Goal: Task Accomplishment & Management: Complete application form

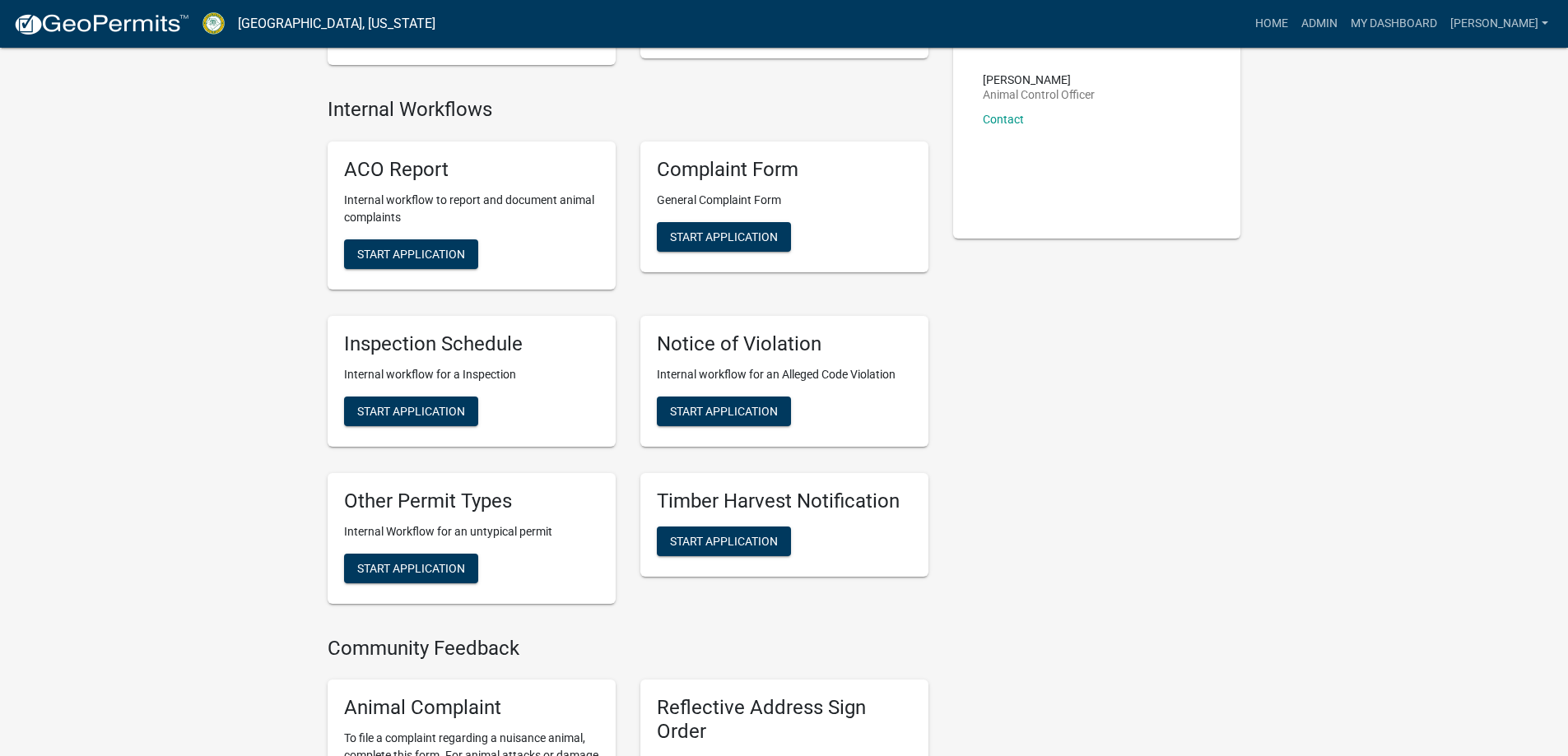
scroll to position [143, 0]
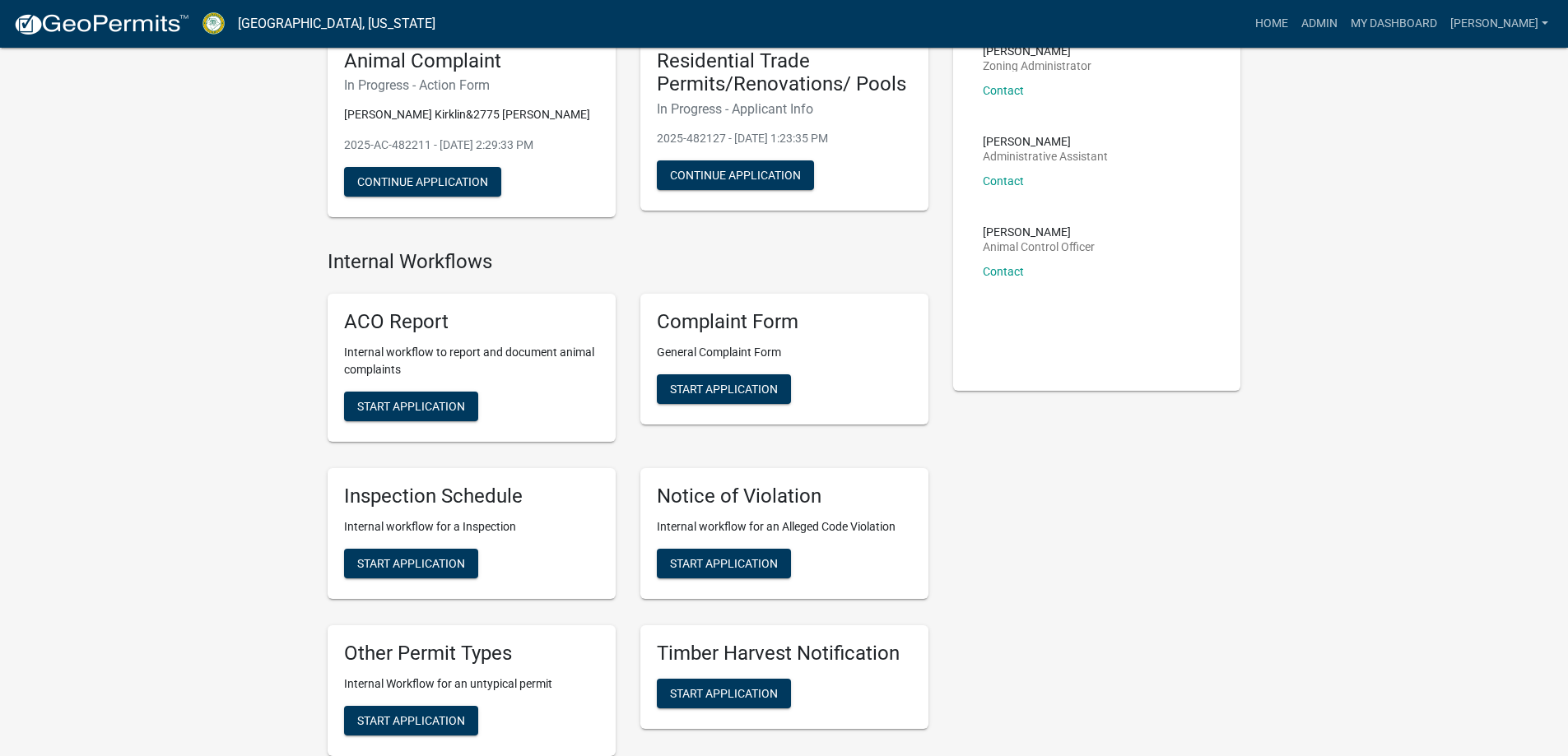
click at [88, 20] on img at bounding box center [101, 24] width 176 height 25
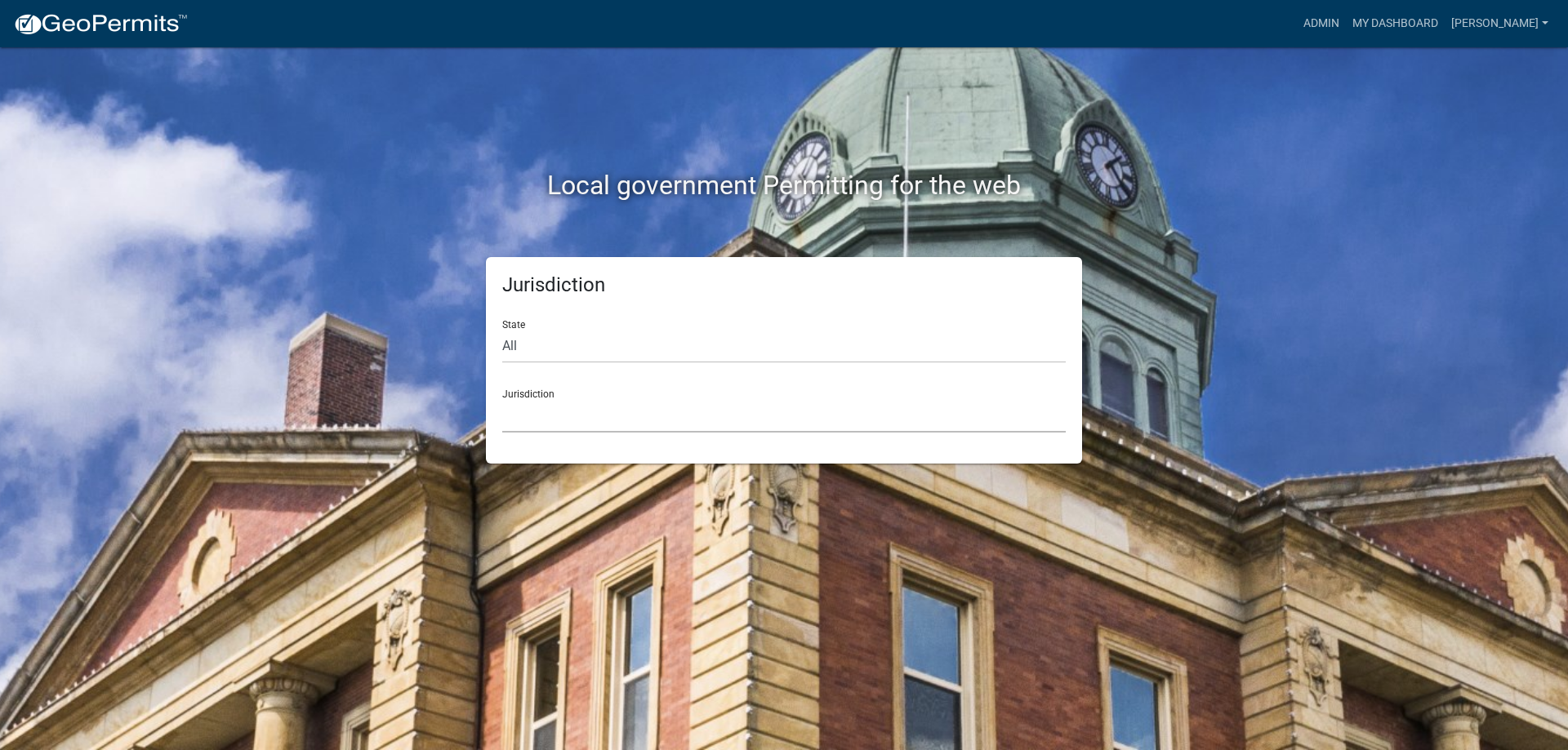
click at [546, 422] on select "[GEOGRAPHIC_DATA], [US_STATE] [GEOGRAPHIC_DATA], [US_STATE][PERSON_NAME][GEOGRA…" at bounding box center [784, 416] width 564 height 33
click at [438, 243] on div "Local government Permitting for the web" at bounding box center [784, 151] width 931 height 209
click at [583, 402] on select "[GEOGRAPHIC_DATA], [US_STATE] [GEOGRAPHIC_DATA], [US_STATE][PERSON_NAME][GEOGRA…" at bounding box center [784, 416] width 564 height 33
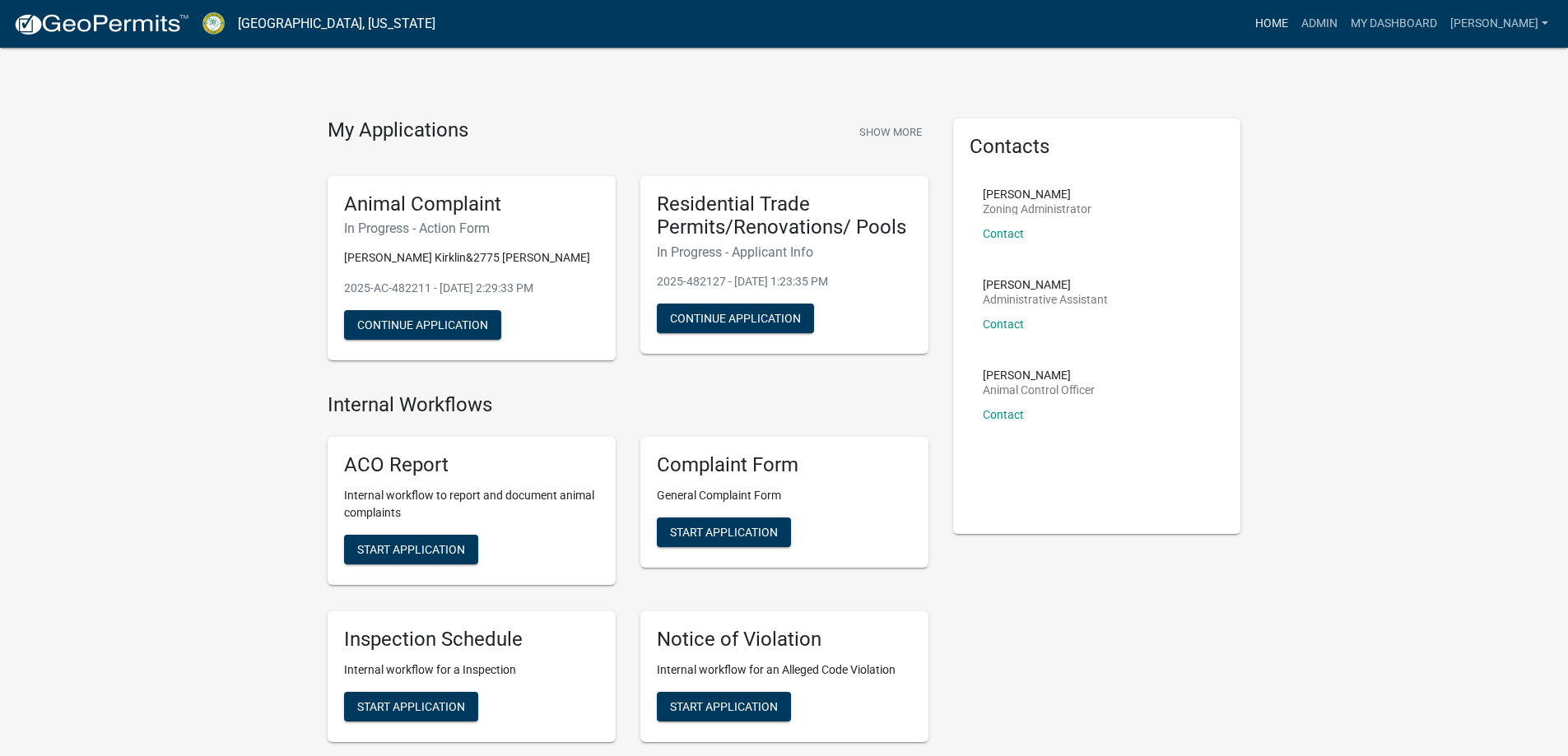
click at [1295, 18] on link "Home" at bounding box center [1271, 24] width 46 height 31
click at [1345, 22] on link "Admin" at bounding box center [1320, 24] width 49 height 31
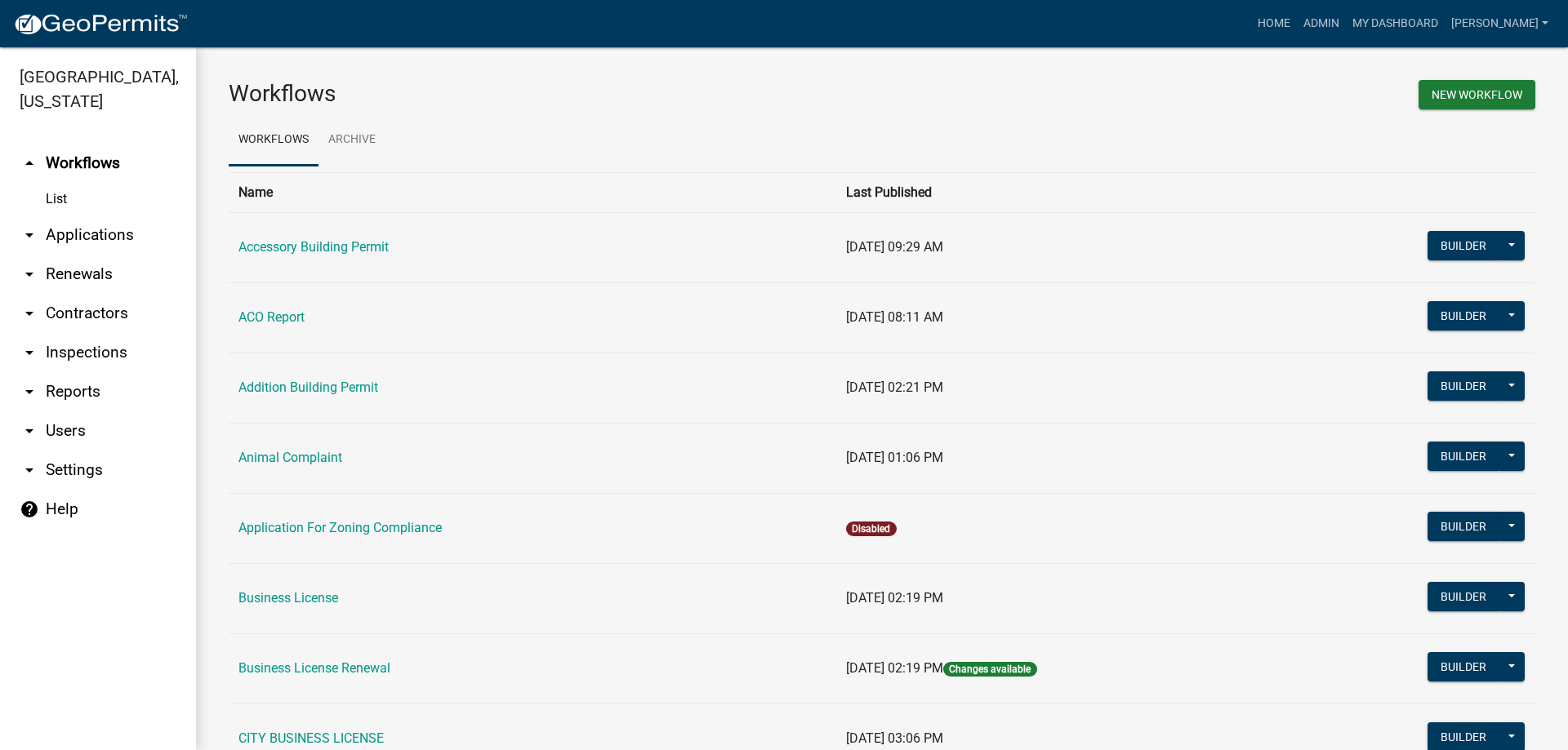
click at [119, 239] on link "arrow_drop_down Applications" at bounding box center [98, 235] width 196 height 39
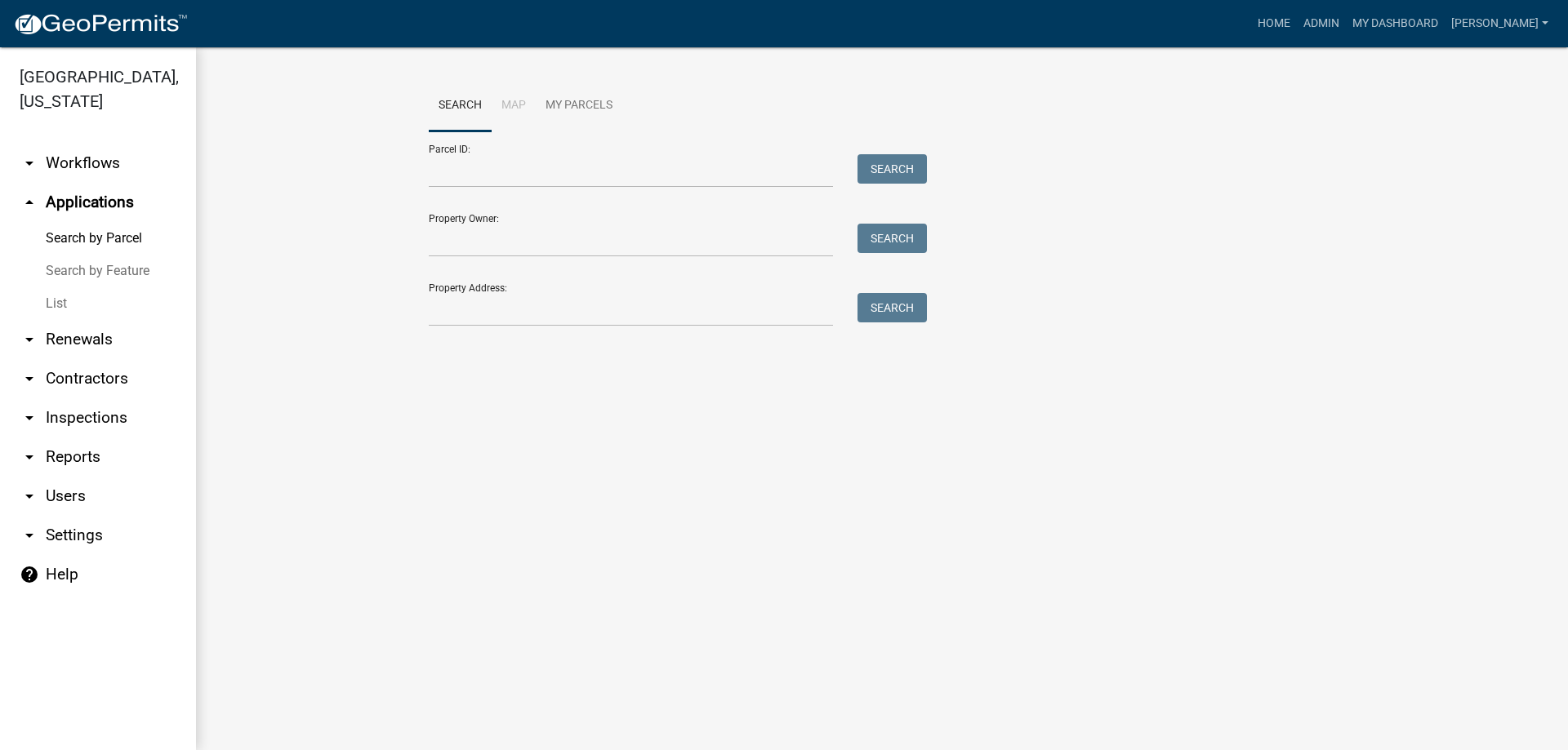
click at [97, 288] on link "List" at bounding box center [98, 304] width 196 height 32
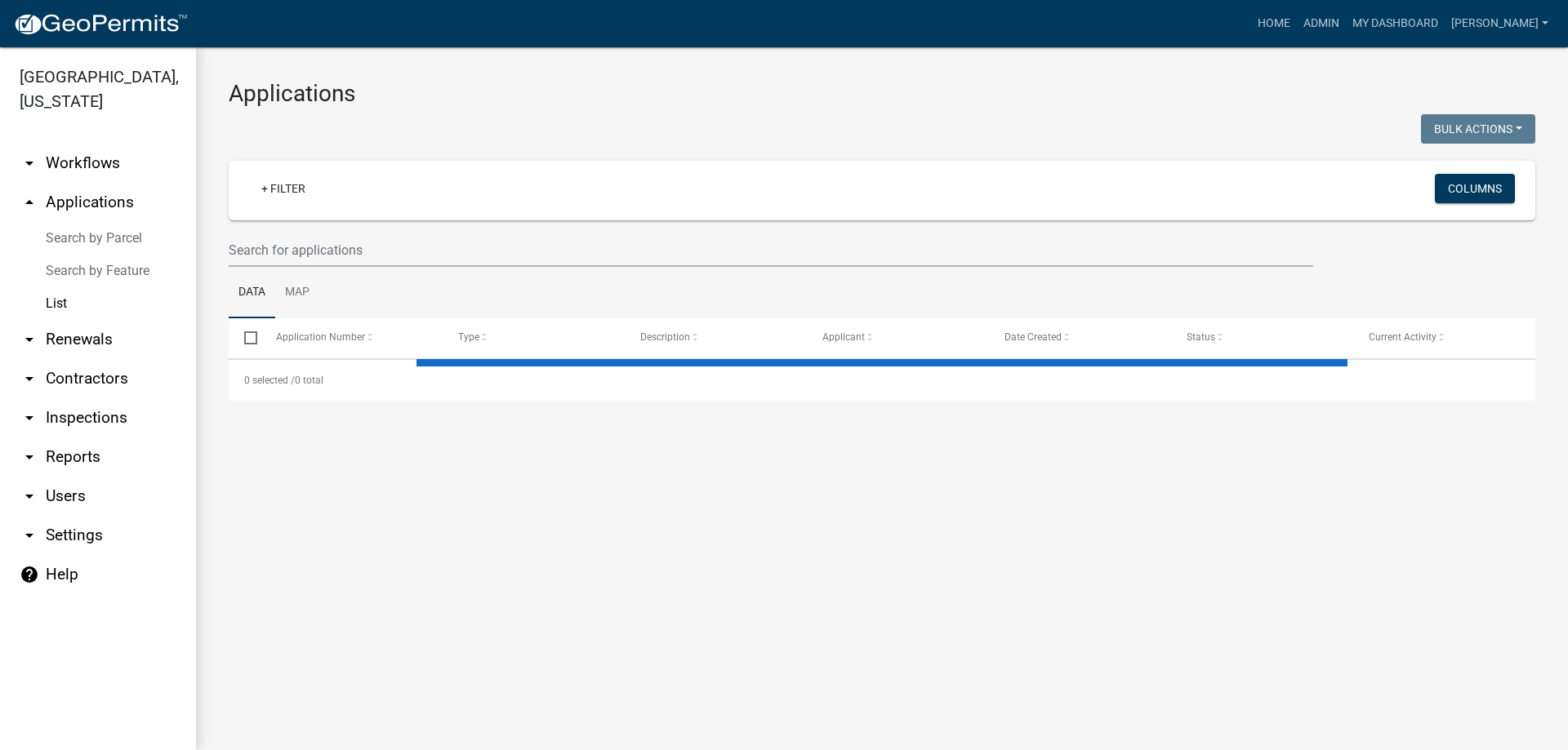
select select "3: 100"
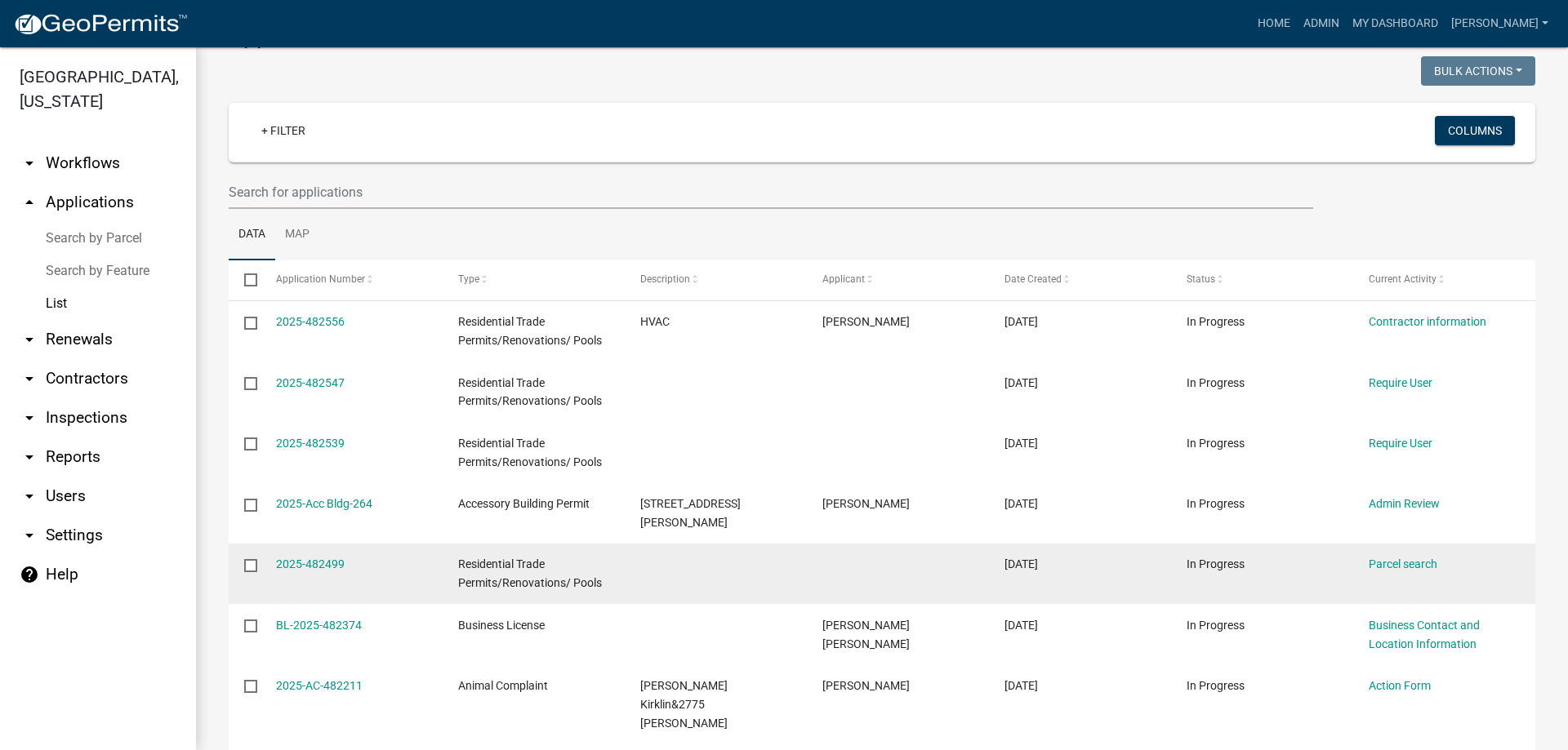
scroll to position [163, 0]
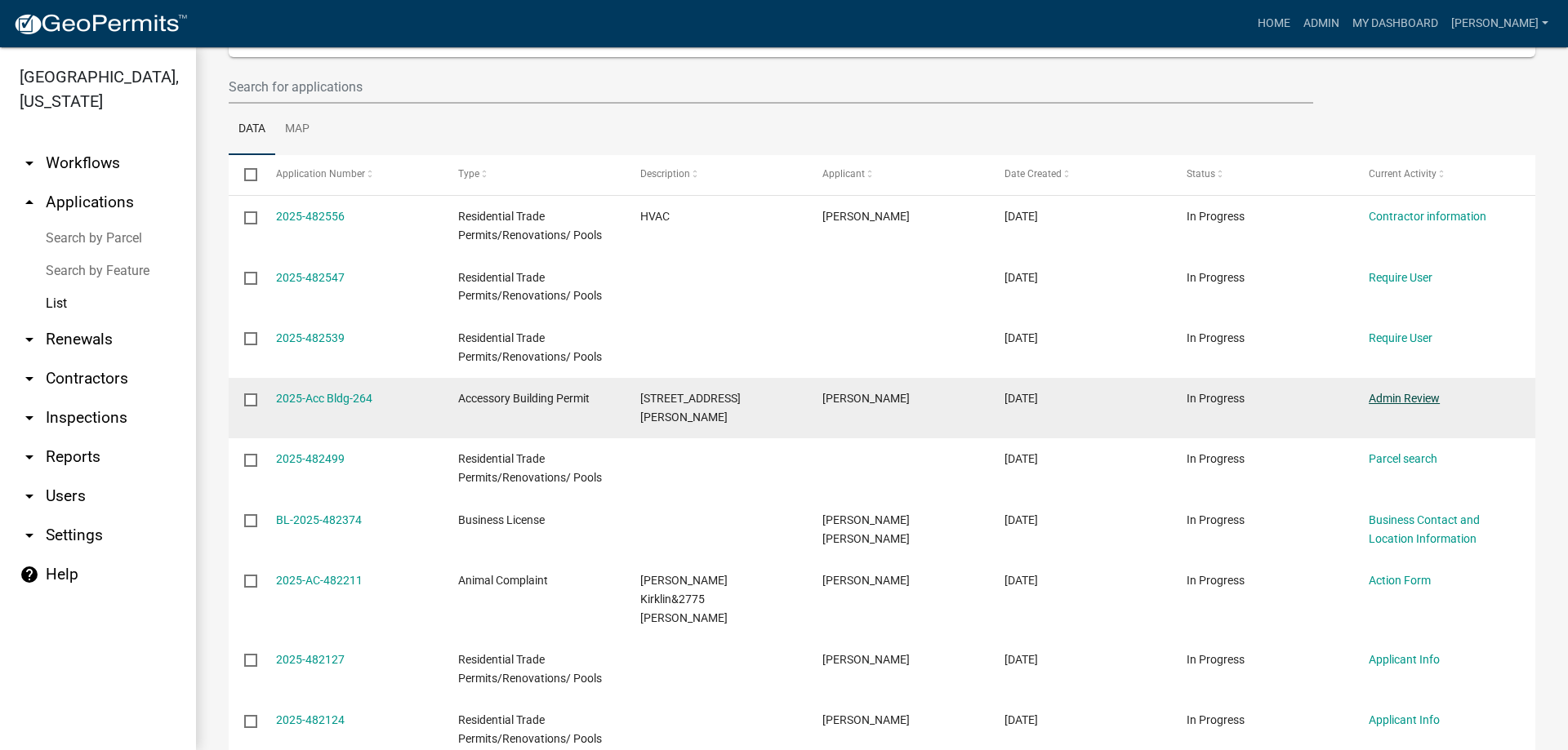
click at [1378, 394] on link "Admin Review" at bounding box center [1404, 398] width 71 height 13
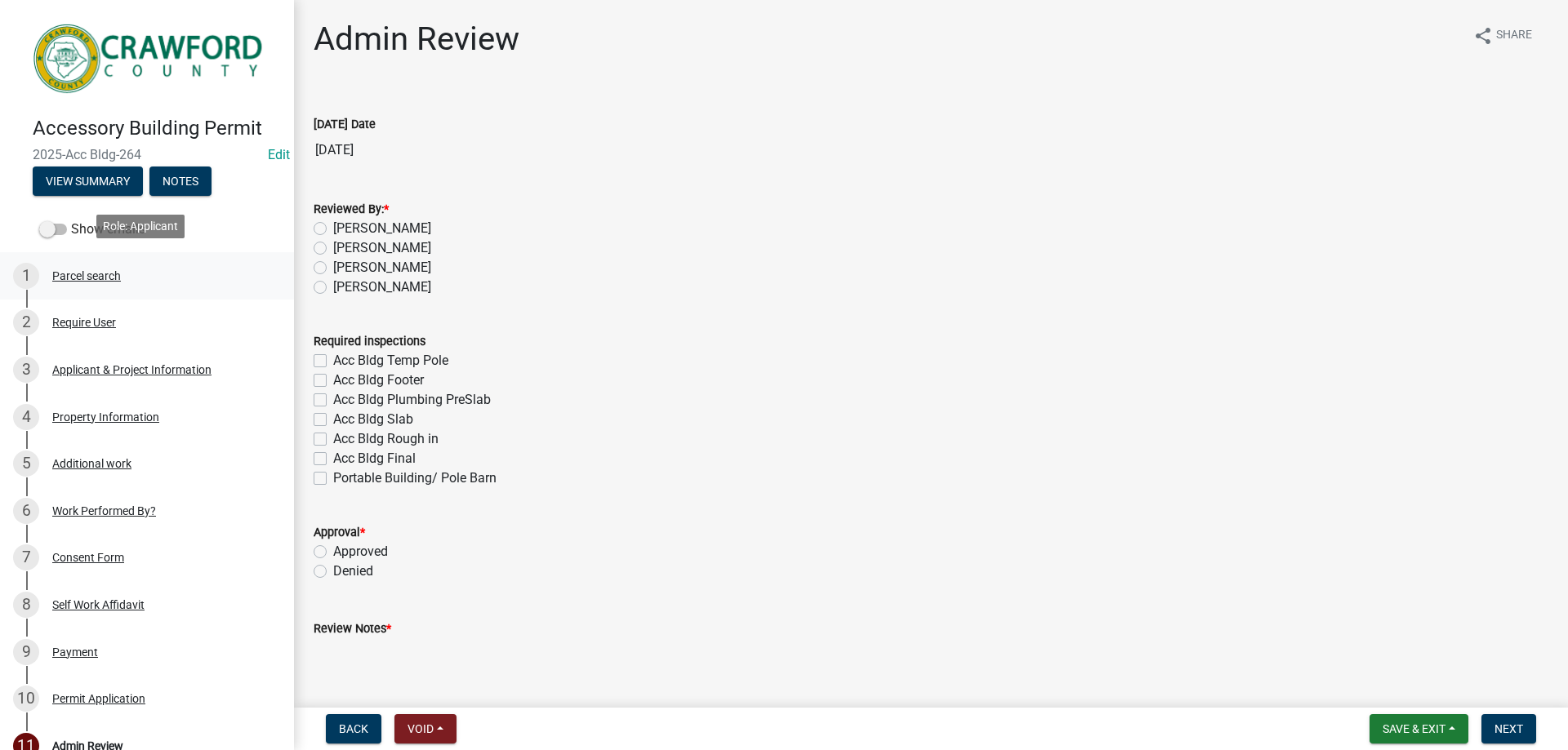
click at [118, 279] on div "1 Parcel search" at bounding box center [140, 275] width 255 height 27
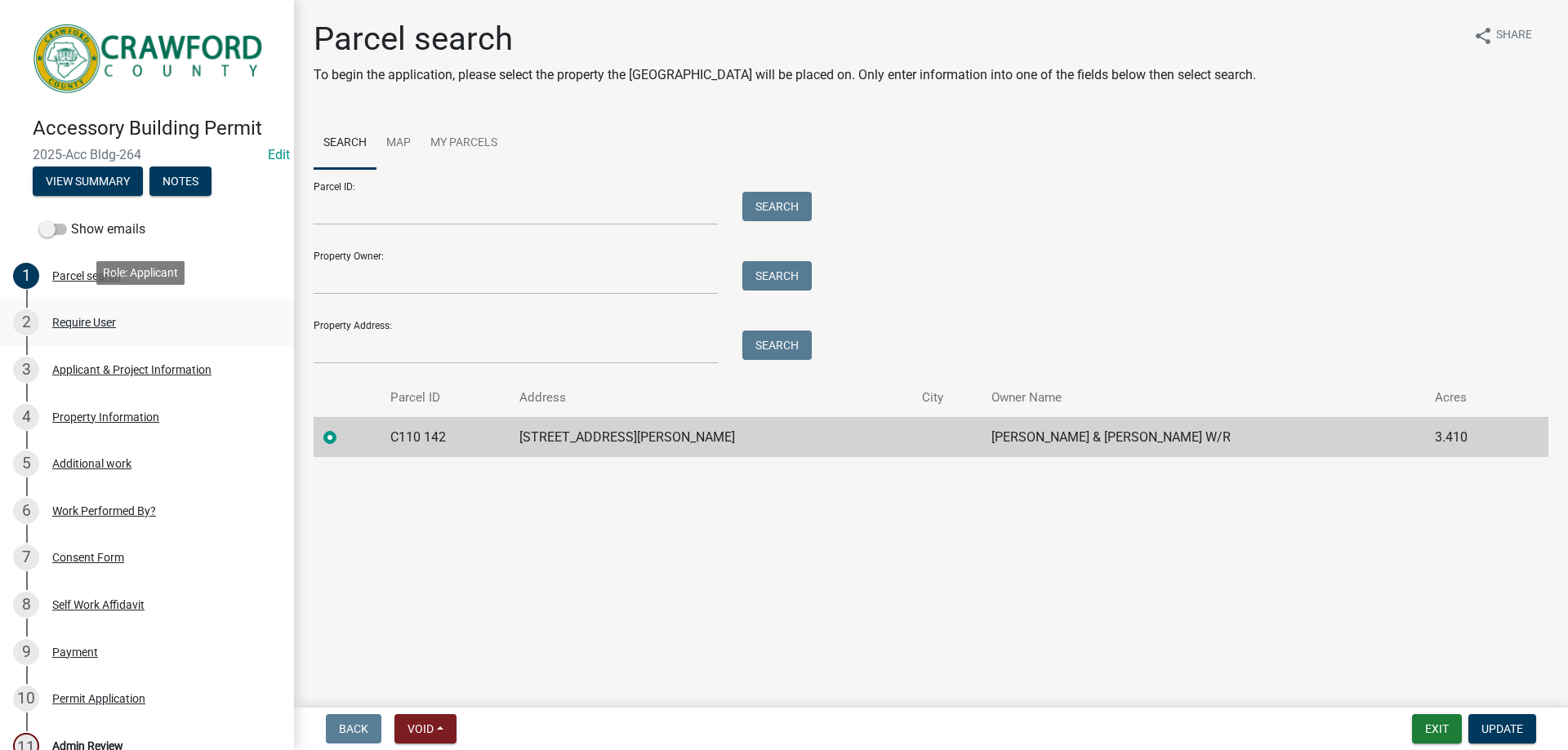
click at [156, 310] on div "2 Require User" at bounding box center [140, 322] width 255 height 27
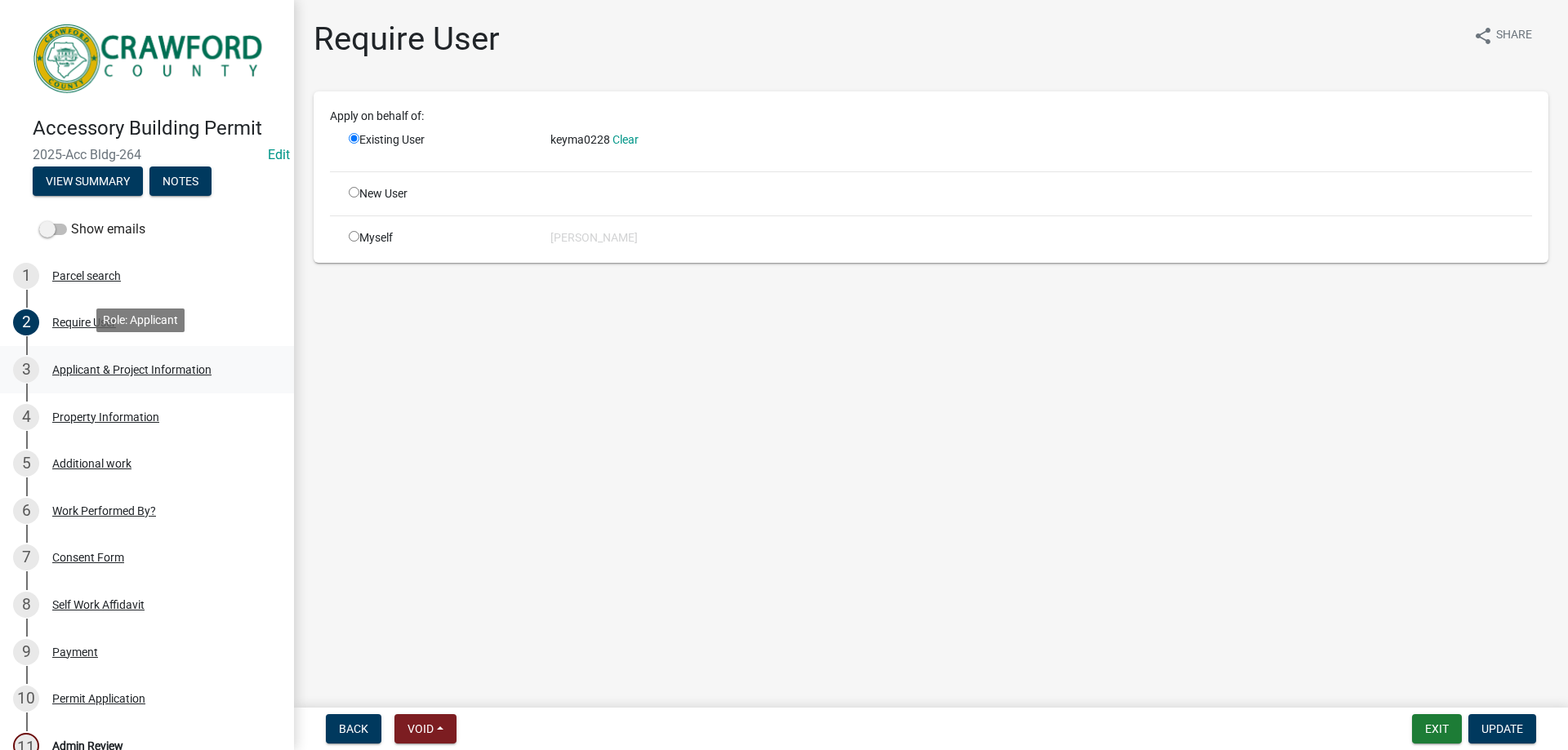
click at [151, 346] on link "3 Applicant & Project Information" at bounding box center [147, 369] width 294 height 47
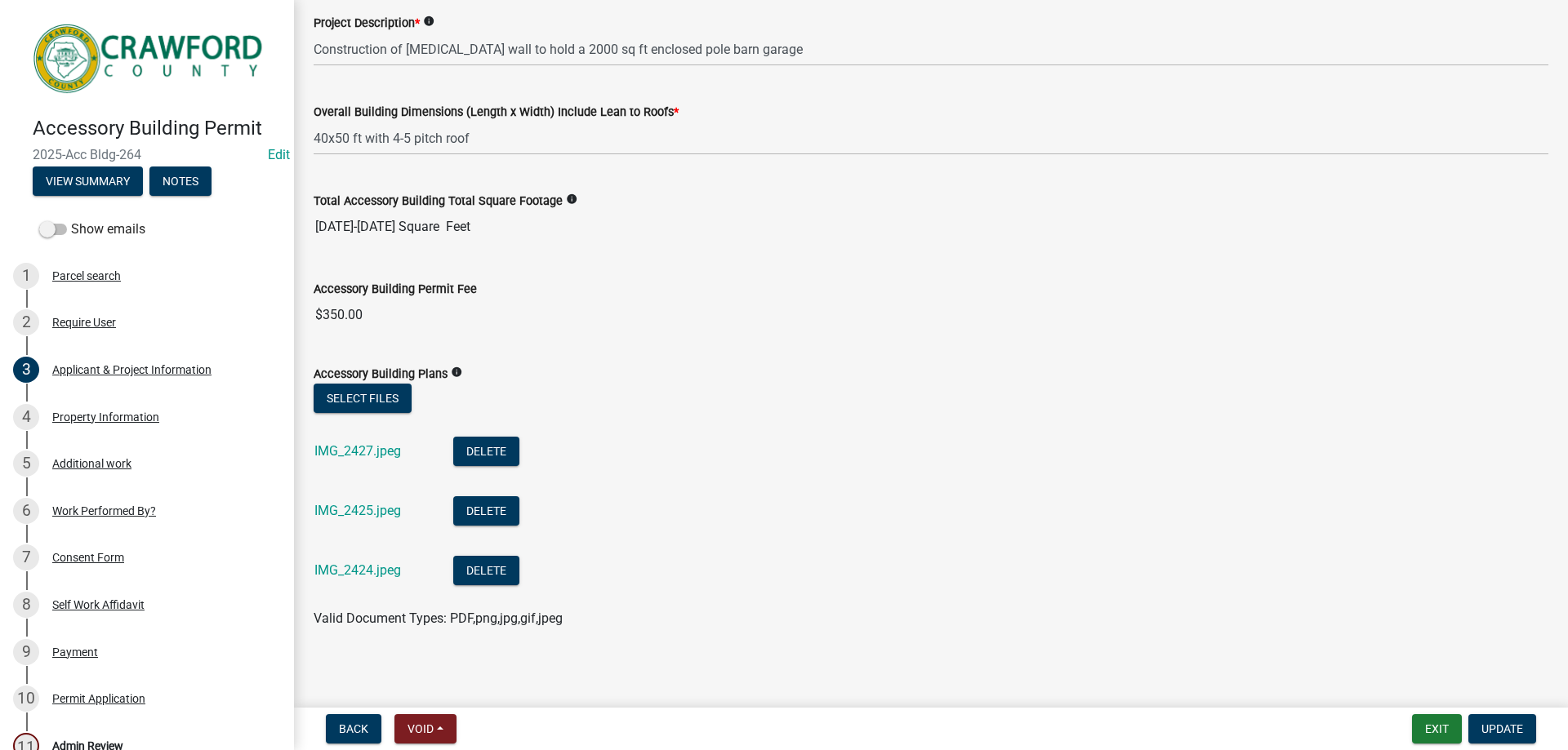
scroll to position [602, 0]
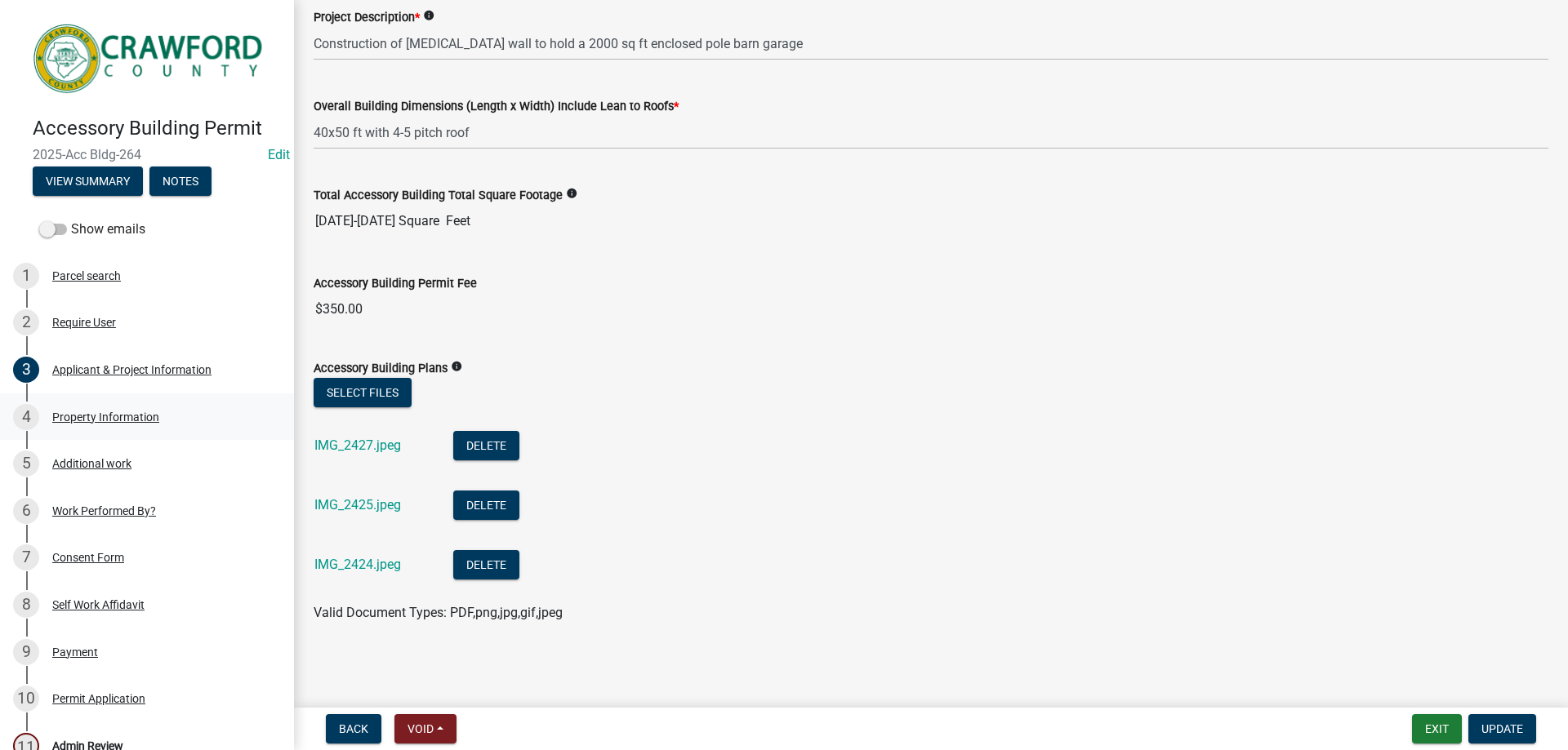
click at [173, 422] on div "4 Property Information" at bounding box center [140, 417] width 255 height 27
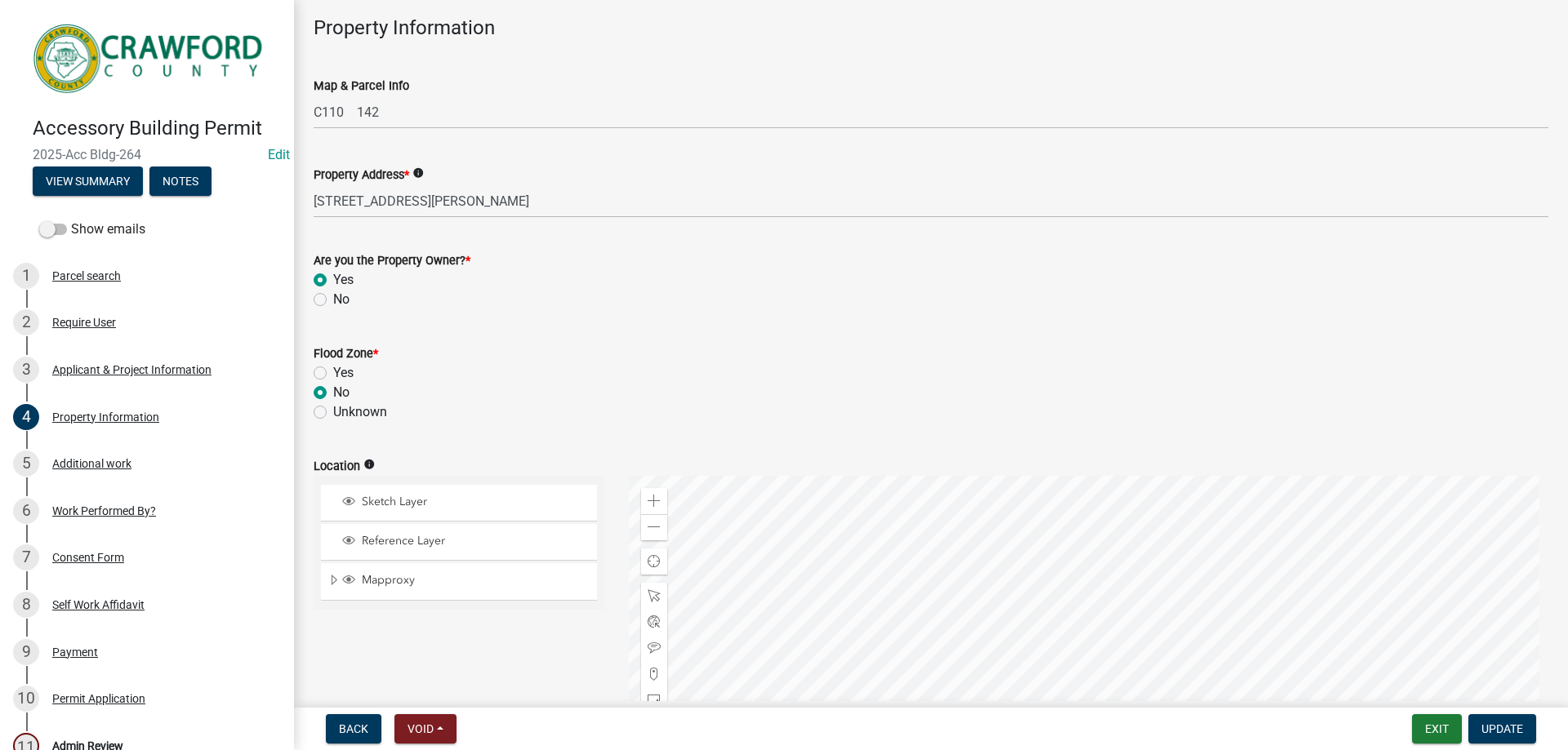
scroll to position [245, 0]
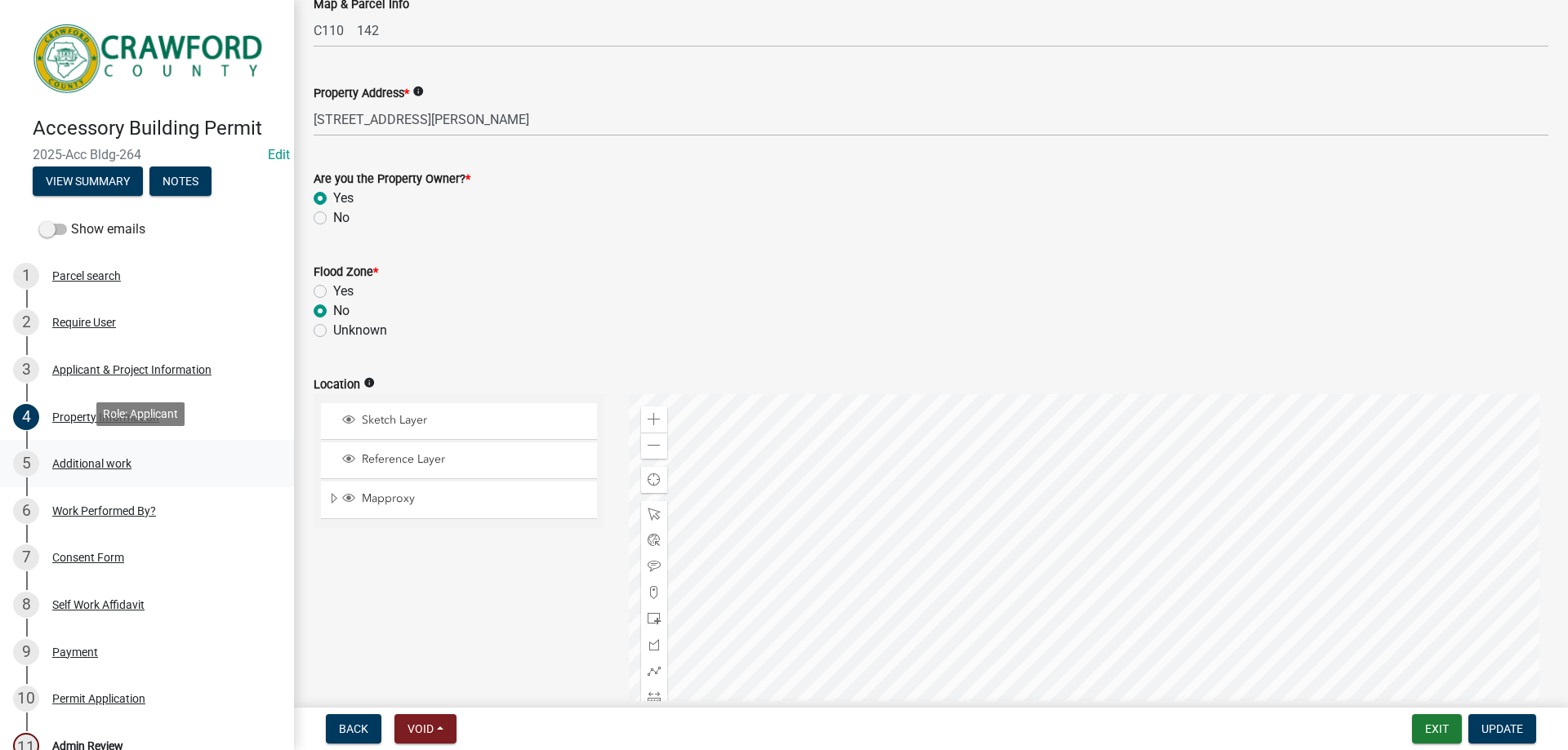
click at [127, 458] on div "Additional work" at bounding box center [92, 464] width 80 height 11
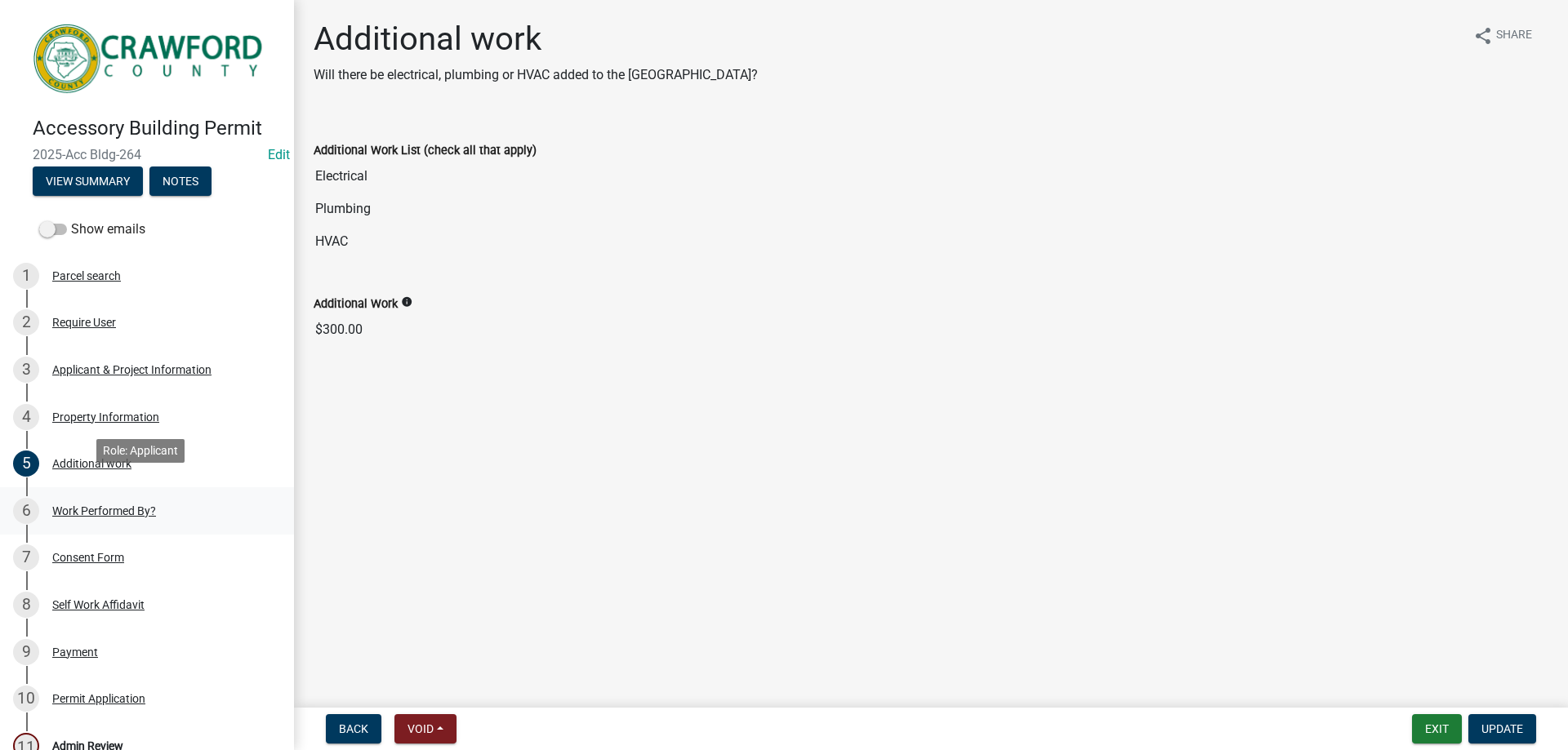
scroll to position [81, 0]
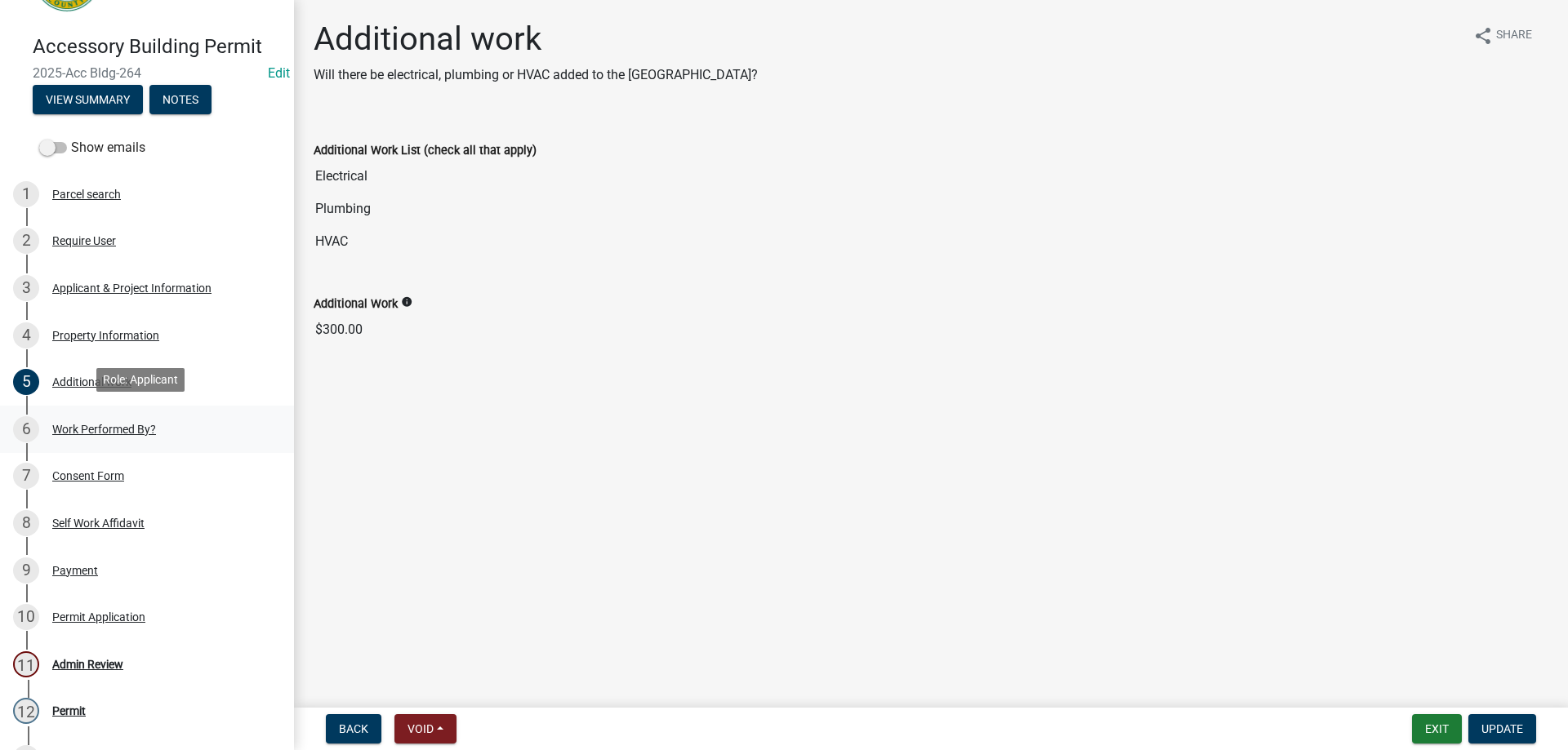
click at [147, 432] on div "6 Work Performed By?" at bounding box center [140, 429] width 255 height 27
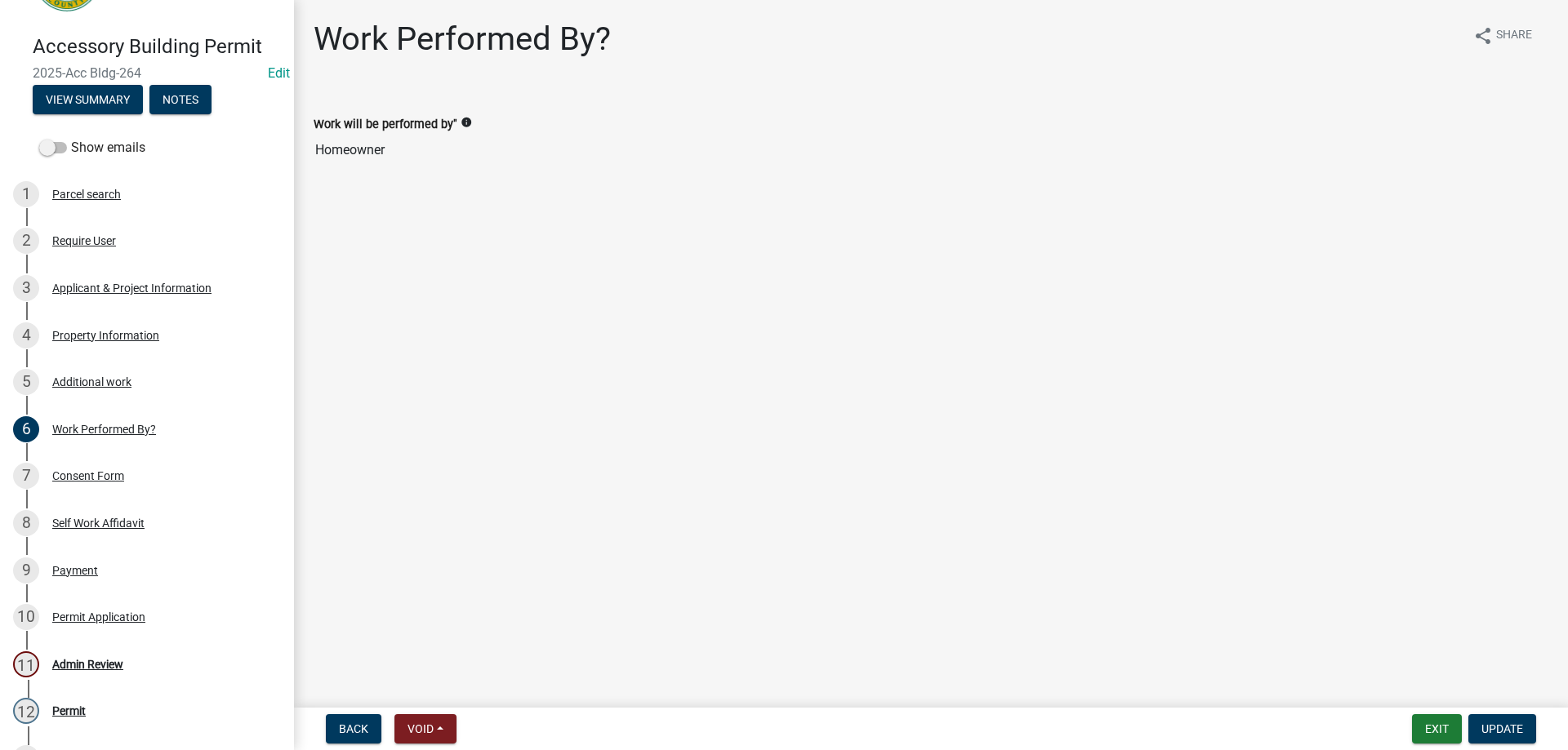
click at [144, 370] on div "5 Additional work" at bounding box center [140, 381] width 255 height 27
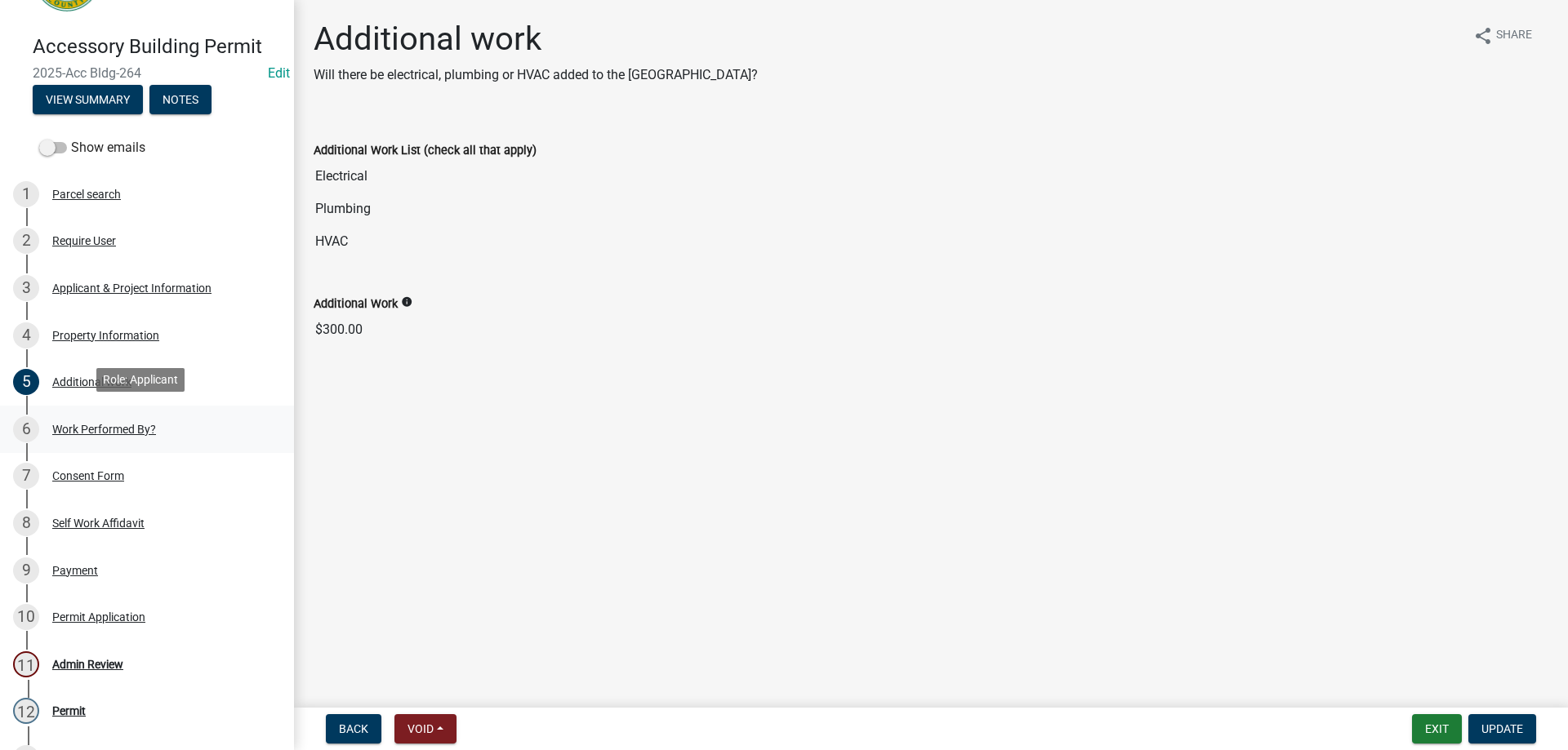
click at [173, 416] on div "6 Work Performed By?" at bounding box center [140, 429] width 255 height 27
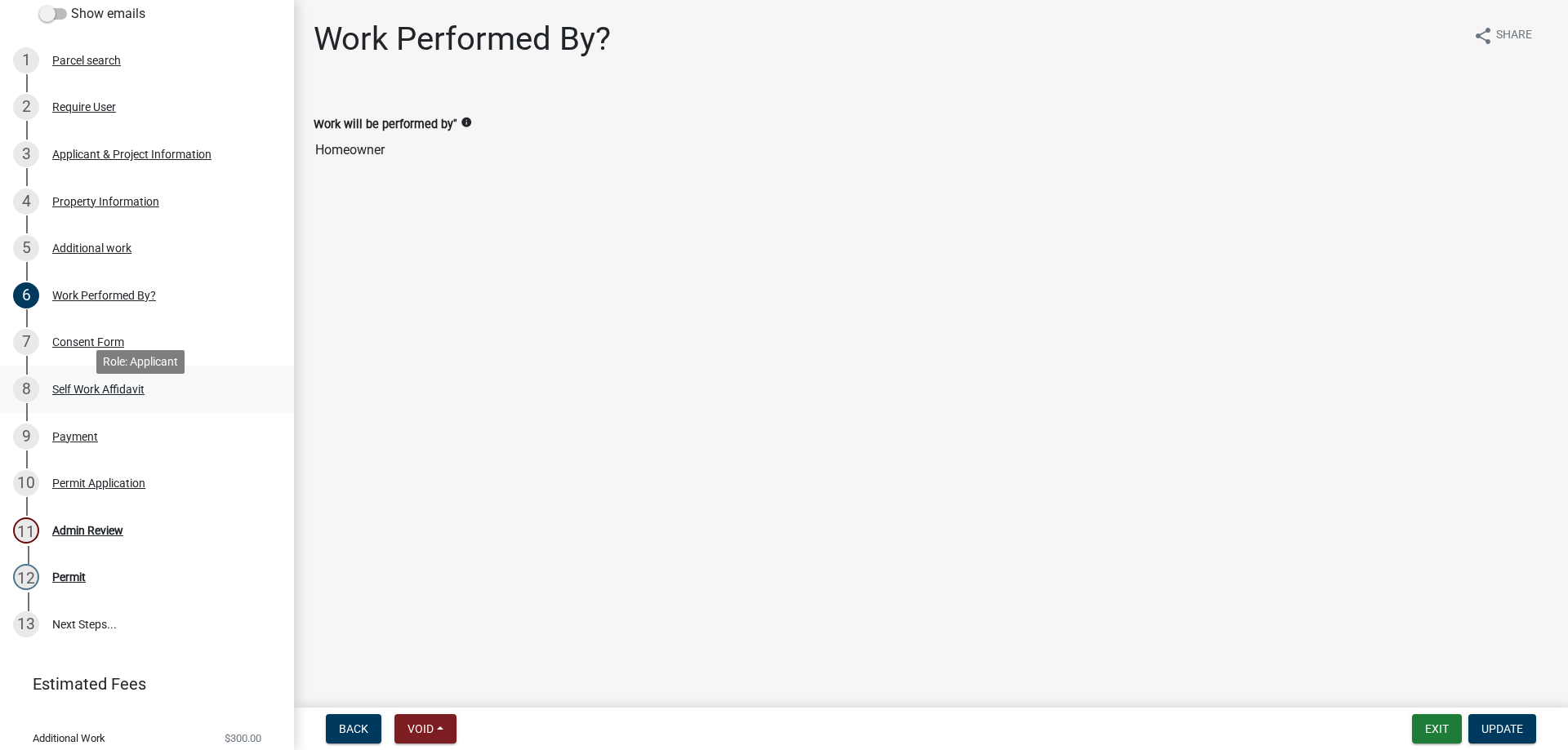
scroll to position [245, 0]
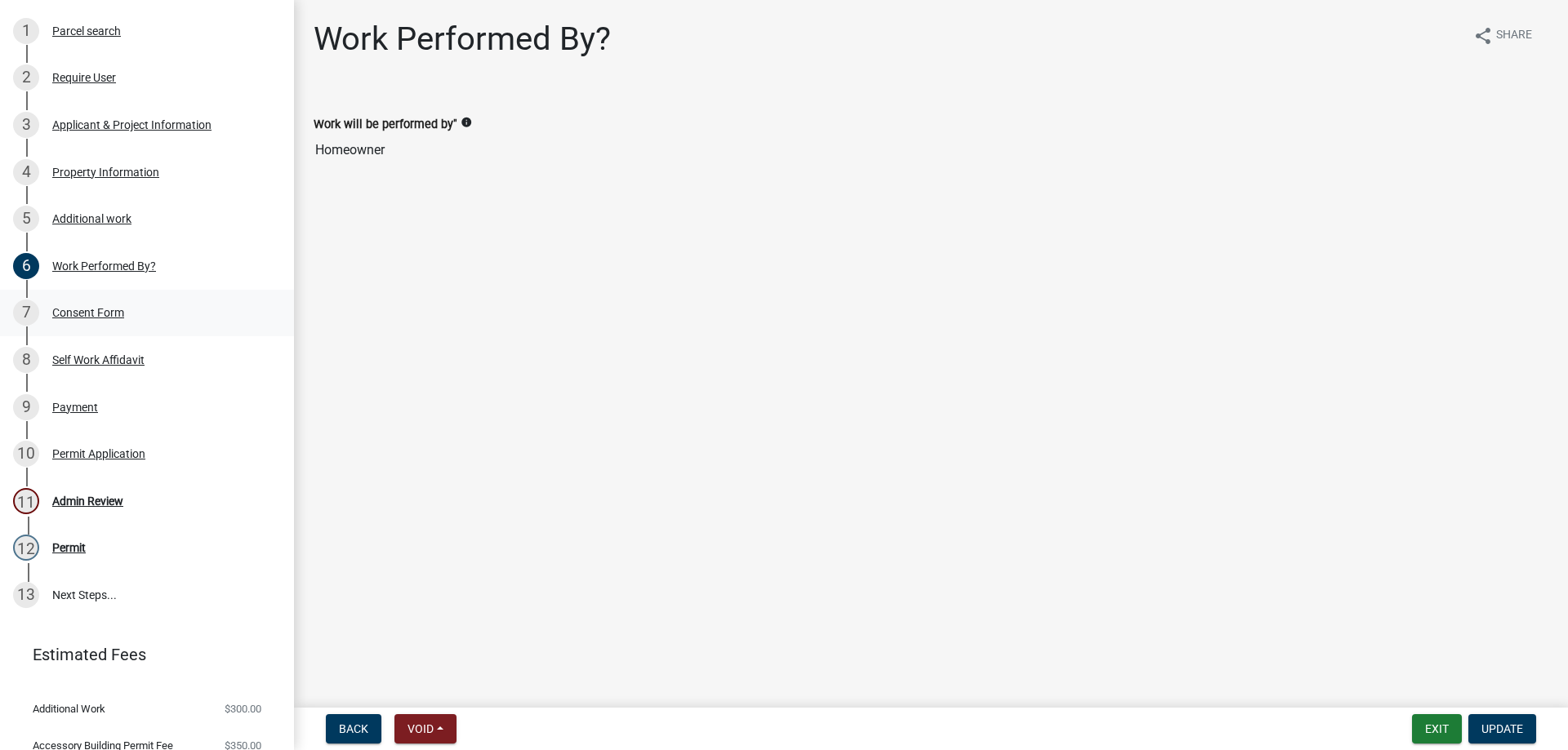
drag, startPoint x: 145, startPoint y: 324, endPoint x: 143, endPoint y: 305, distance: 19.1
click at [143, 305] on div "7 Consent Form" at bounding box center [140, 312] width 255 height 27
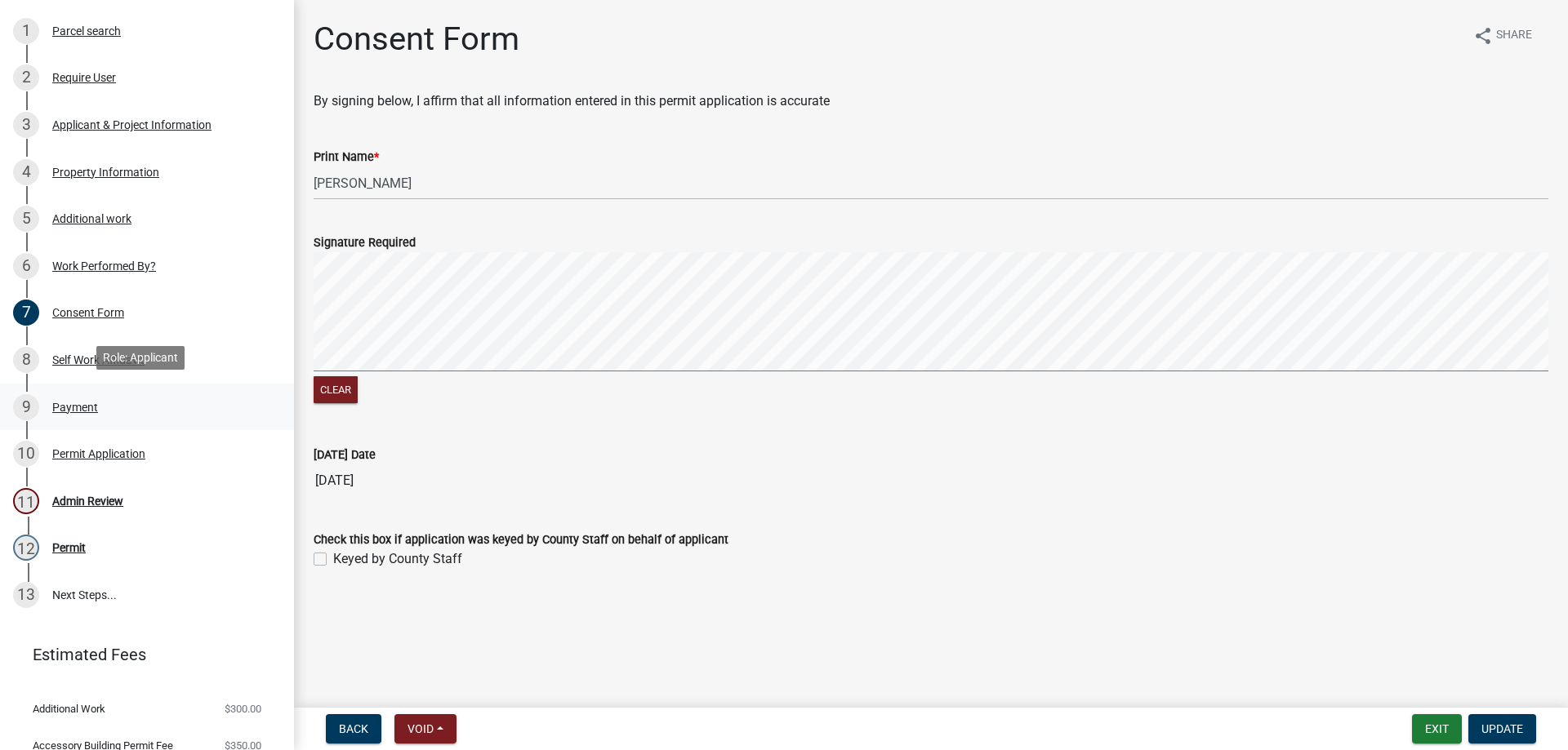
click at [189, 405] on div "9 Payment" at bounding box center [140, 407] width 255 height 27
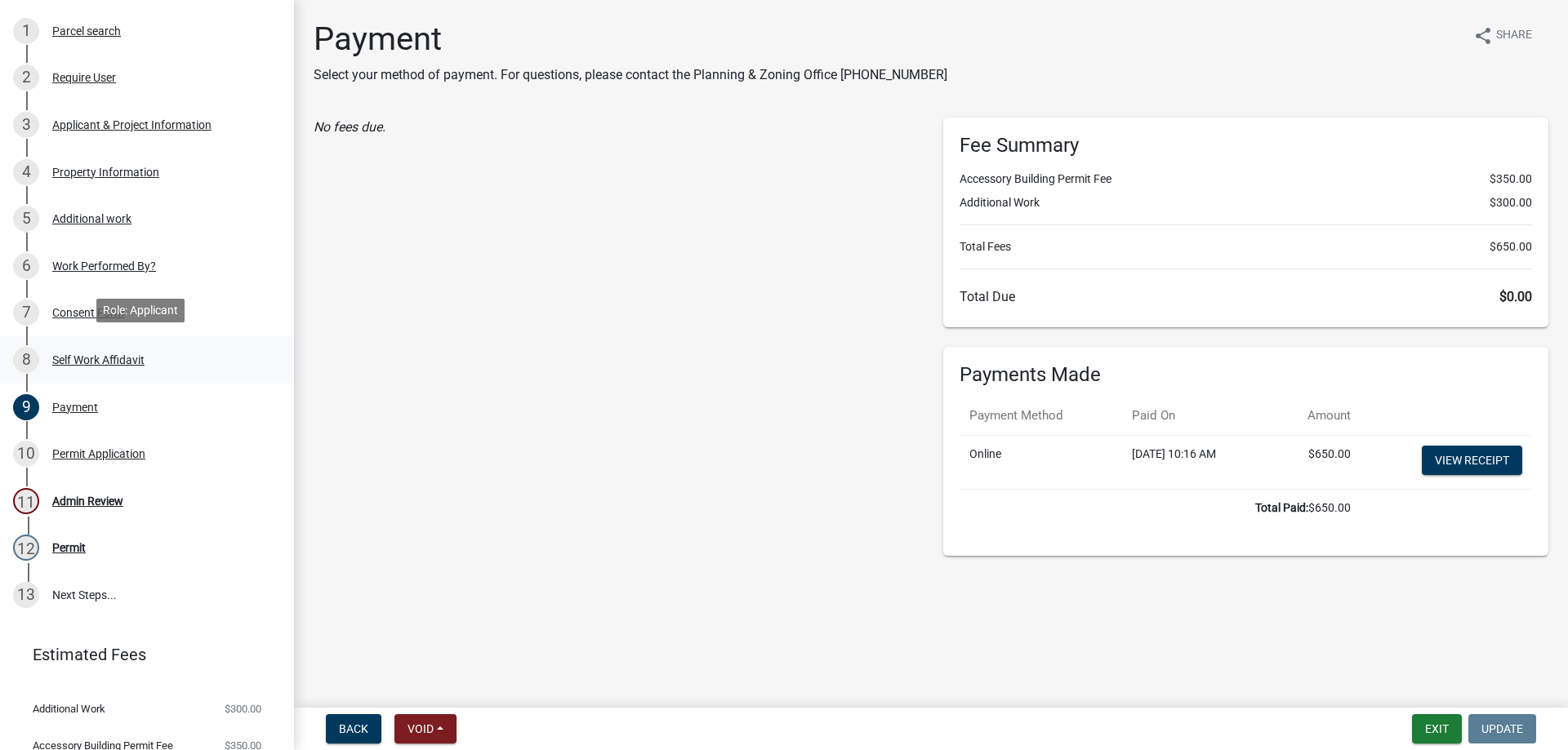
click at [170, 356] on div "8 Self Work Affidavit" at bounding box center [140, 360] width 255 height 27
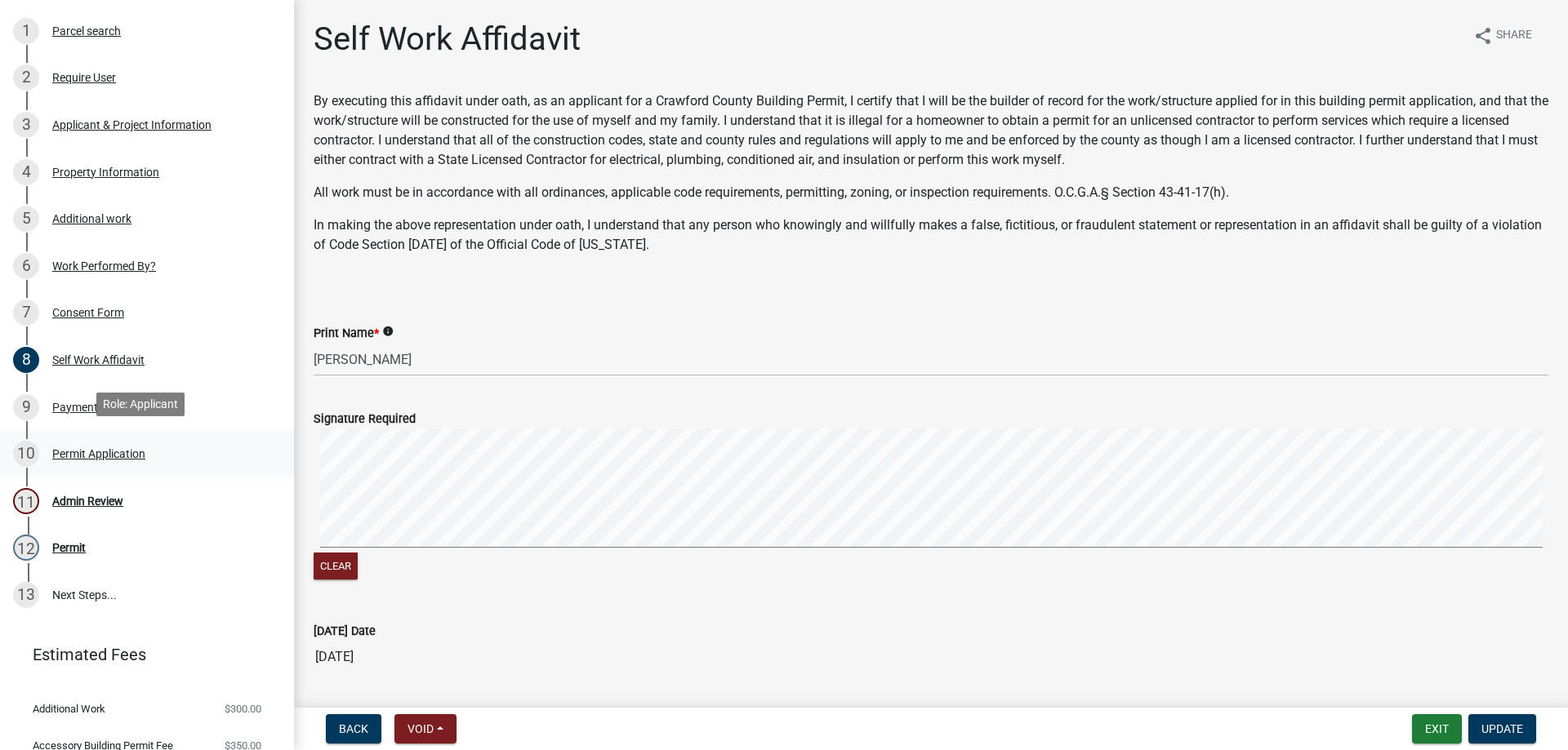
click at [154, 459] on div "10 Permit Application" at bounding box center [140, 453] width 255 height 27
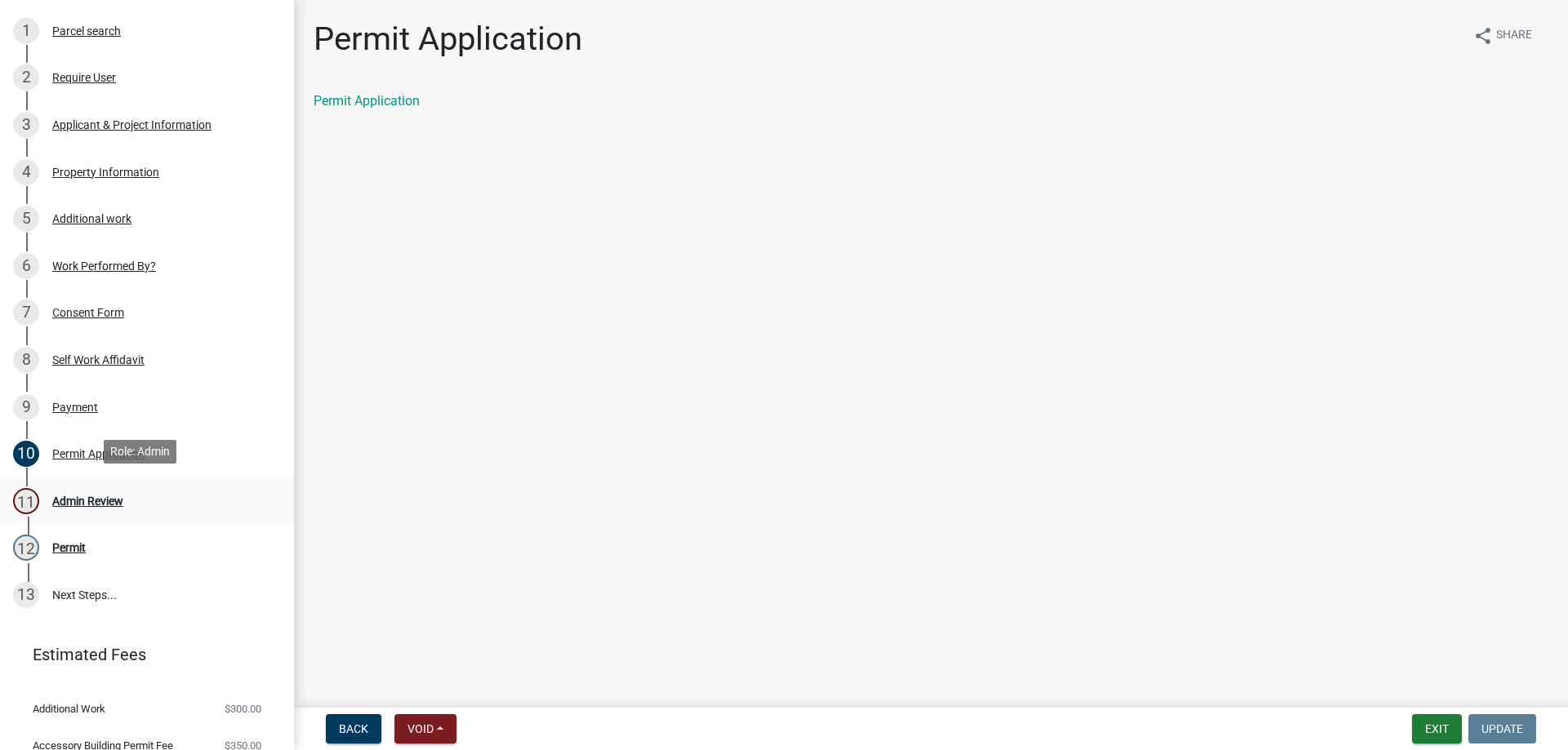
click at [151, 509] on div "11 Admin Review" at bounding box center [140, 501] width 255 height 27
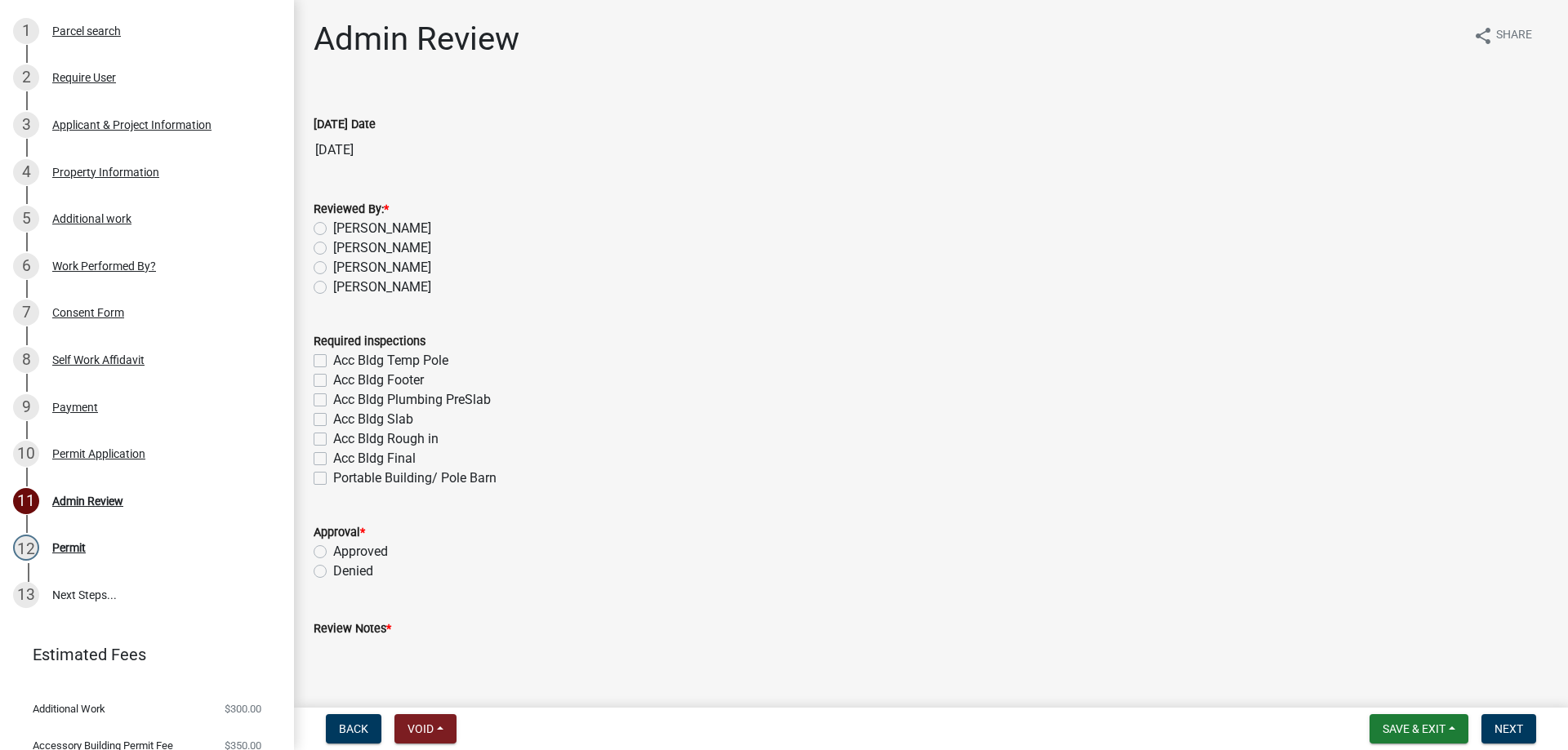
click at [311, 401] on div "Required inspections Acc Bldg Temp Pole Acc Bldg Footer Acc Bldg Plumbing PreSl…" at bounding box center [931, 400] width 1259 height 176
click at [333, 405] on label "Acc Bldg Plumbing PreSlab" at bounding box center [411, 399] width 157 height 20
click at [333, 401] on input "Acc Bldg Plumbing PreSlab" at bounding box center [338, 395] width 10 height 10
checkbox input "true"
checkbox input "false"
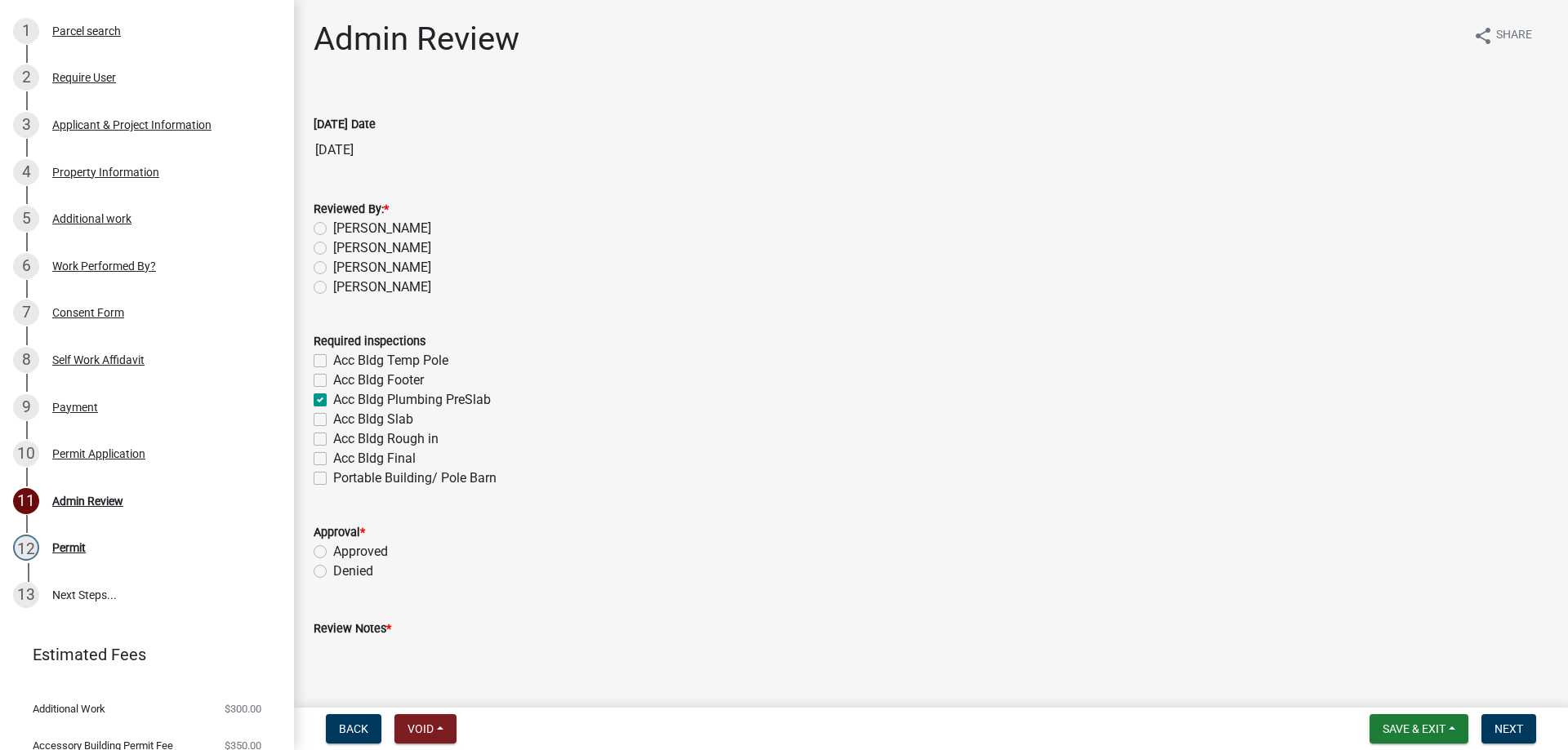
checkbox input "false"
checkbox input "true"
checkbox input "false"
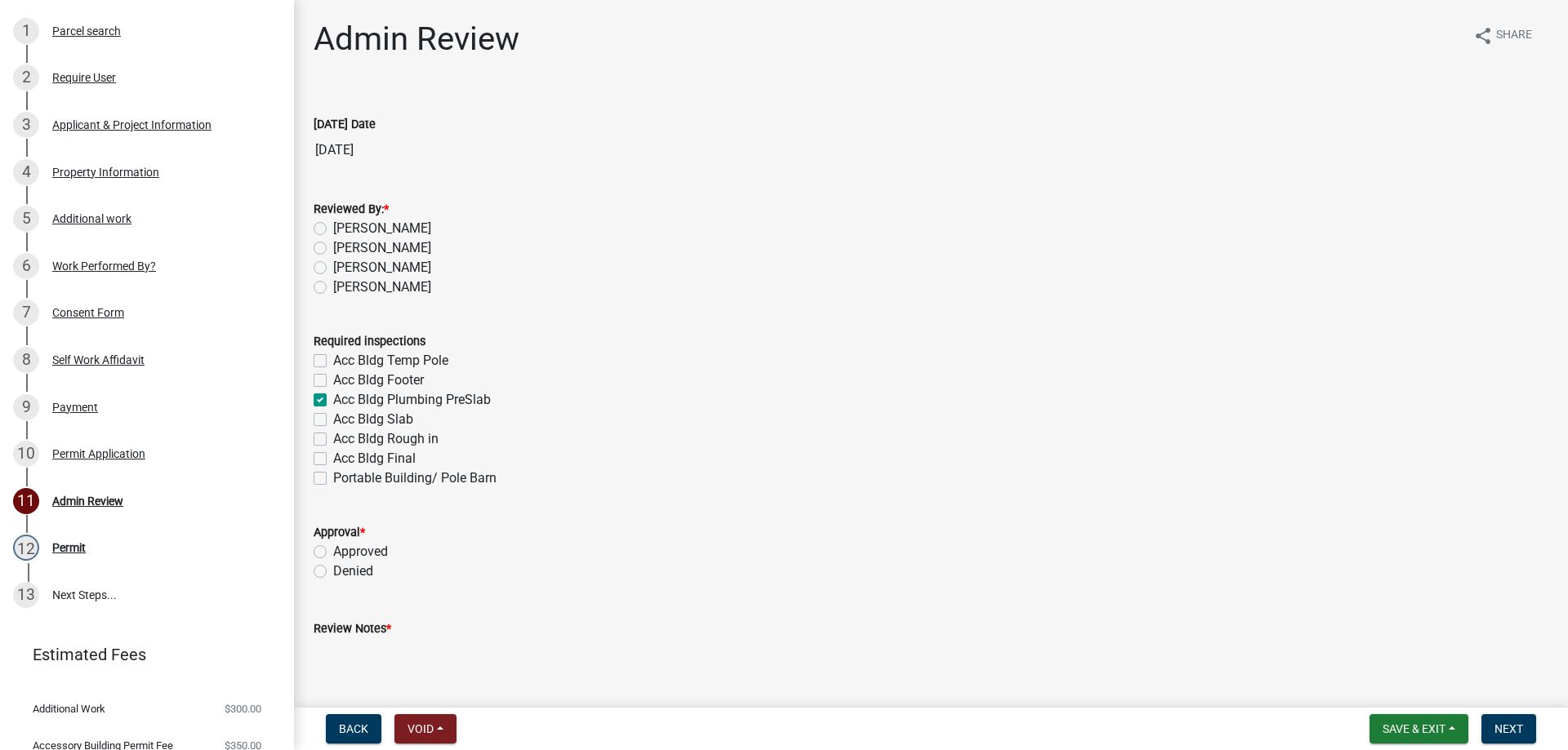
checkbox input "false"
click at [333, 461] on label "Acc Bldg Final" at bounding box center [374, 458] width 82 height 20
click at [333, 459] on input "Acc Bldg Final" at bounding box center [338, 454] width 10 height 10
checkbox input "true"
checkbox input "false"
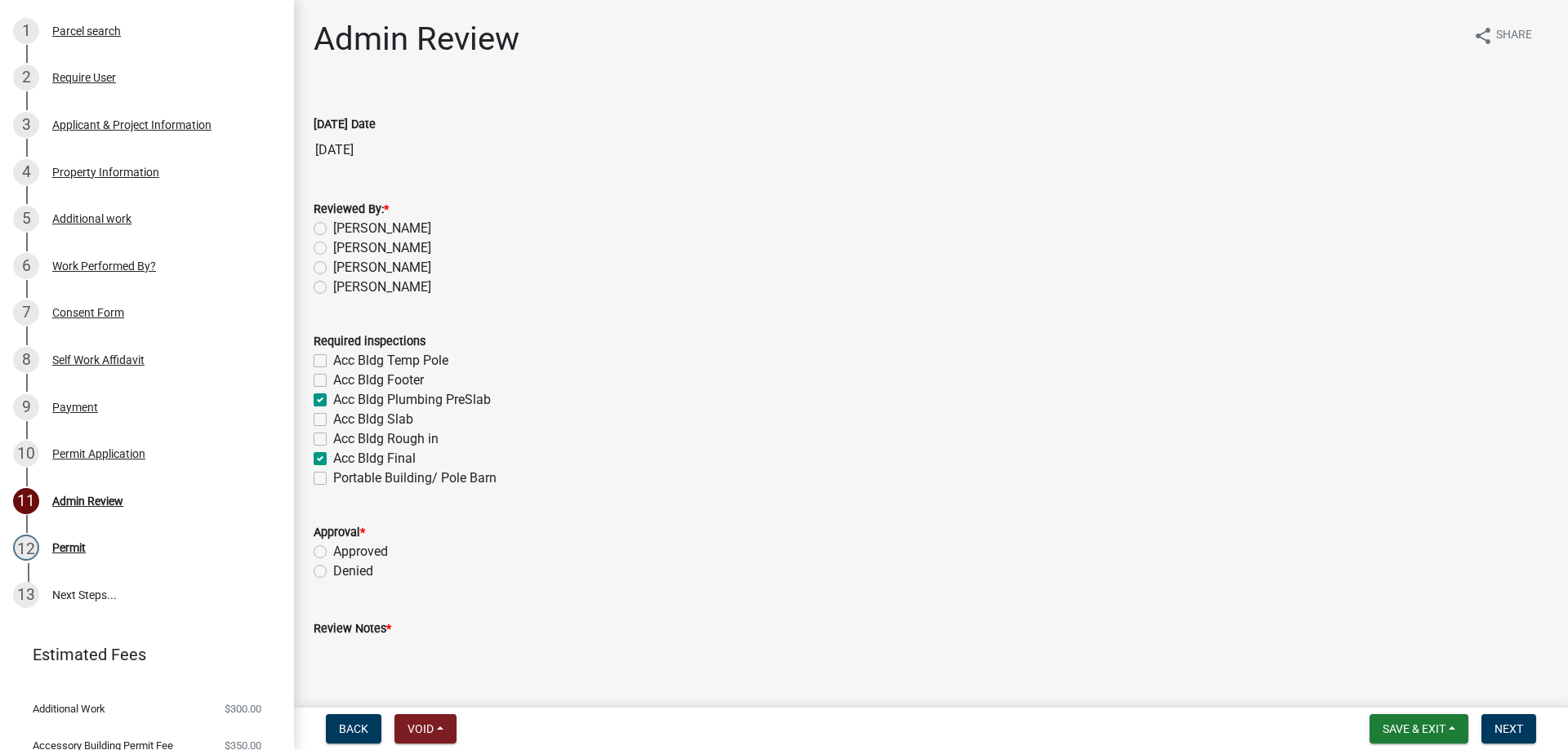
checkbox input "false"
checkbox input "true"
checkbox input "false"
checkbox input "true"
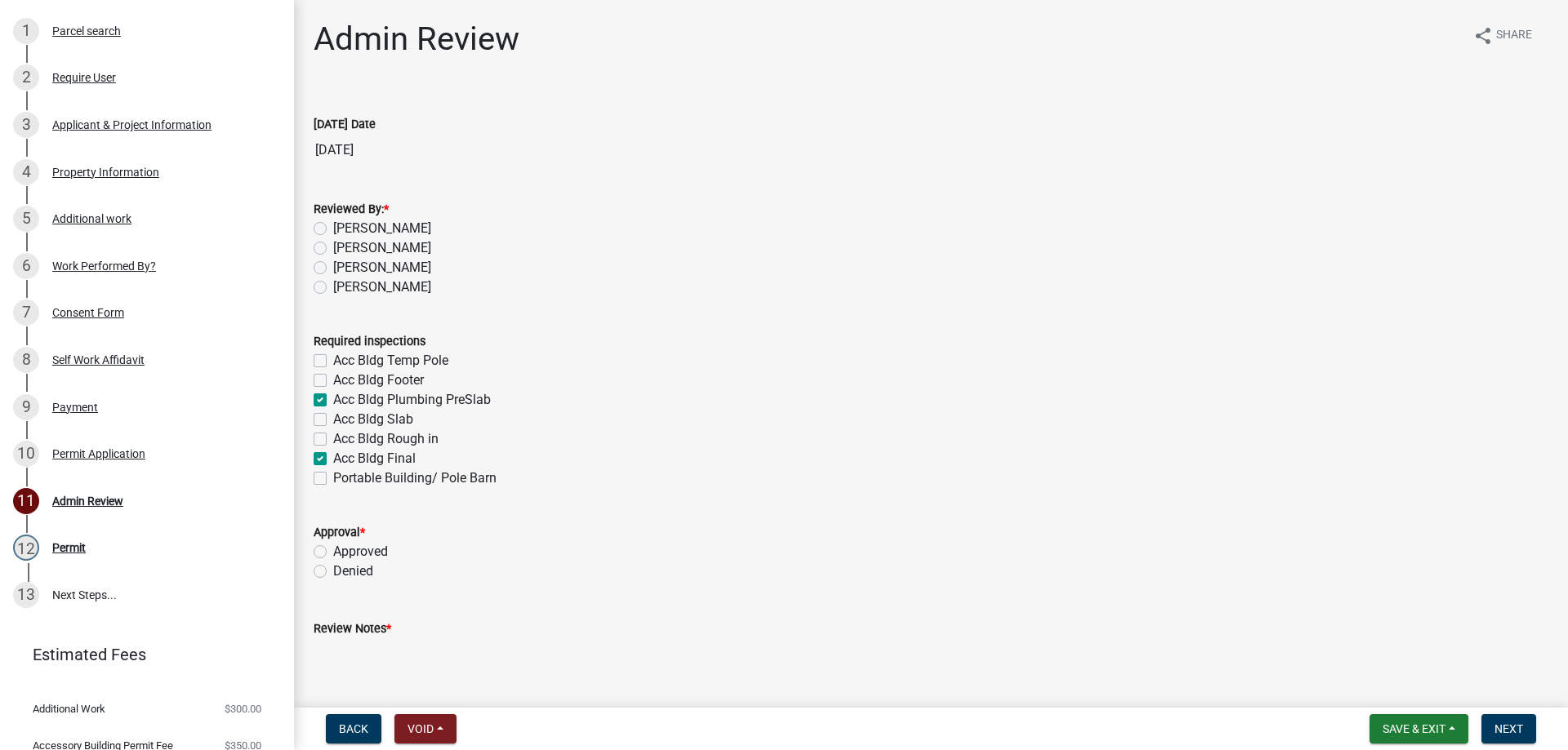
checkbox input "false"
click at [322, 446] on div "Acc Bldg Rough in" at bounding box center [931, 439] width 1234 height 20
click at [333, 441] on label "Acc Bldg Rough in" at bounding box center [385, 439] width 105 height 20
click at [333, 440] on input "Acc Bldg Rough in" at bounding box center [338, 434] width 10 height 10
checkbox input "true"
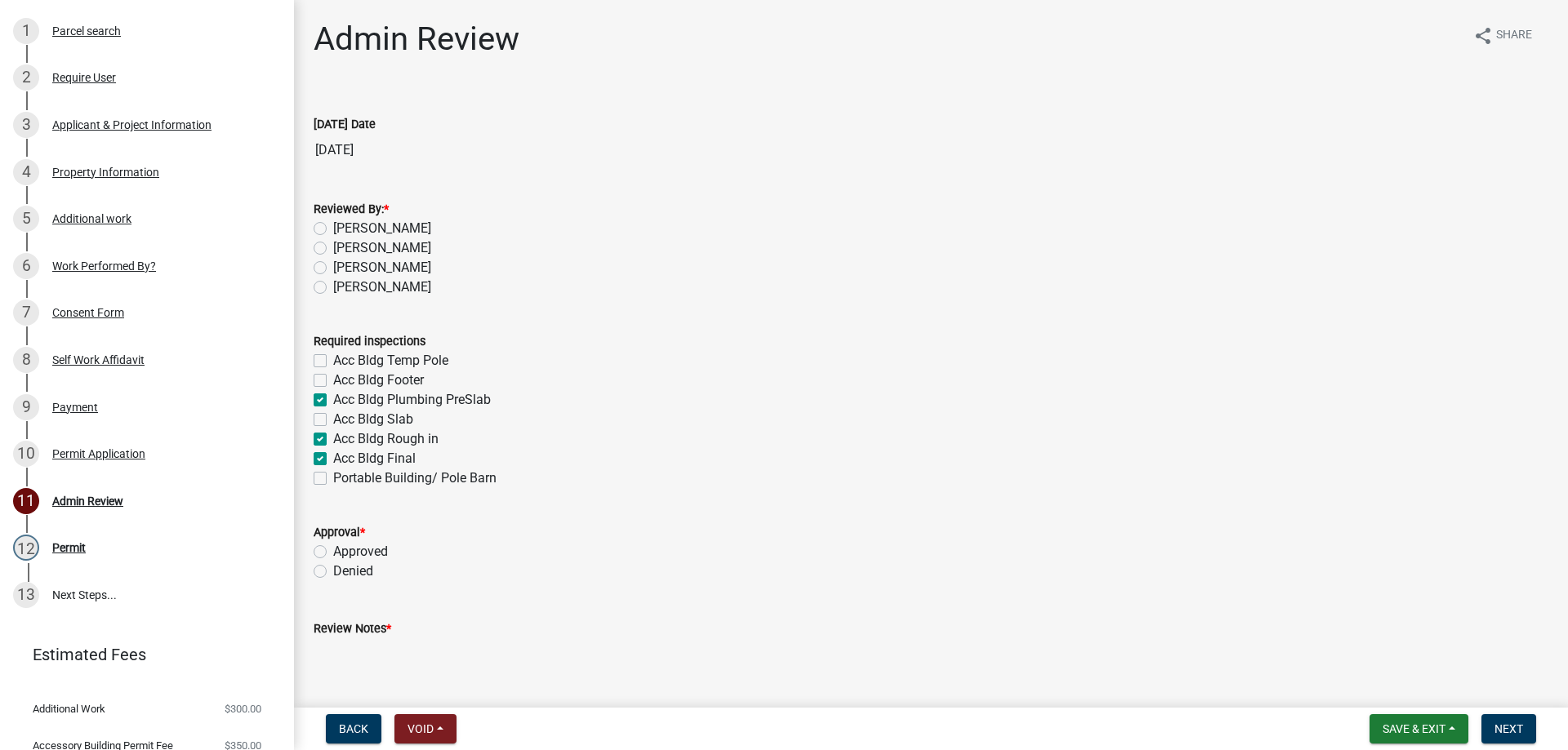
checkbox input "false"
checkbox input "true"
checkbox input "false"
checkbox input "true"
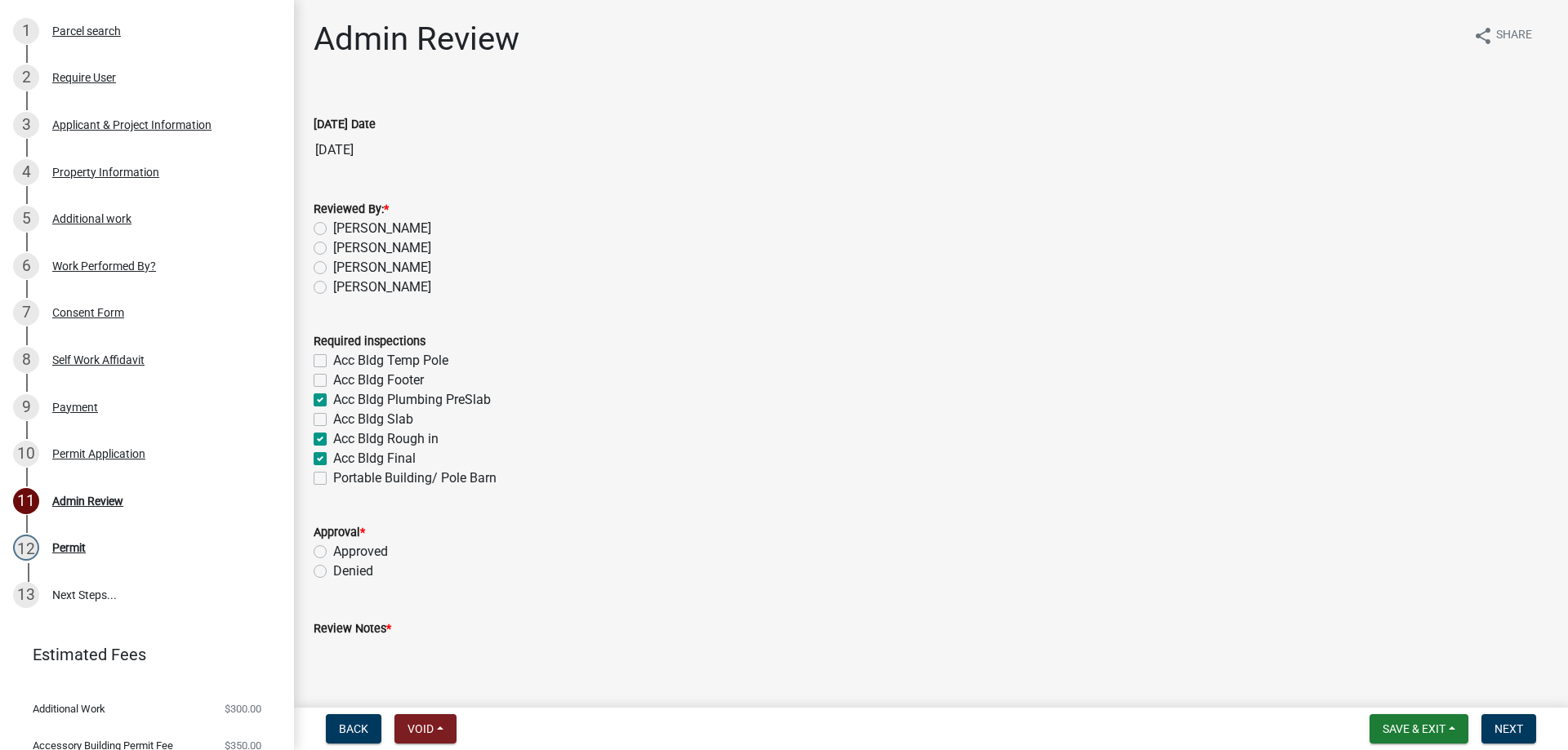
checkbox input "true"
checkbox input "false"
click at [155, 119] on div "Applicant & Project Information" at bounding box center [132, 124] width 159 height 11
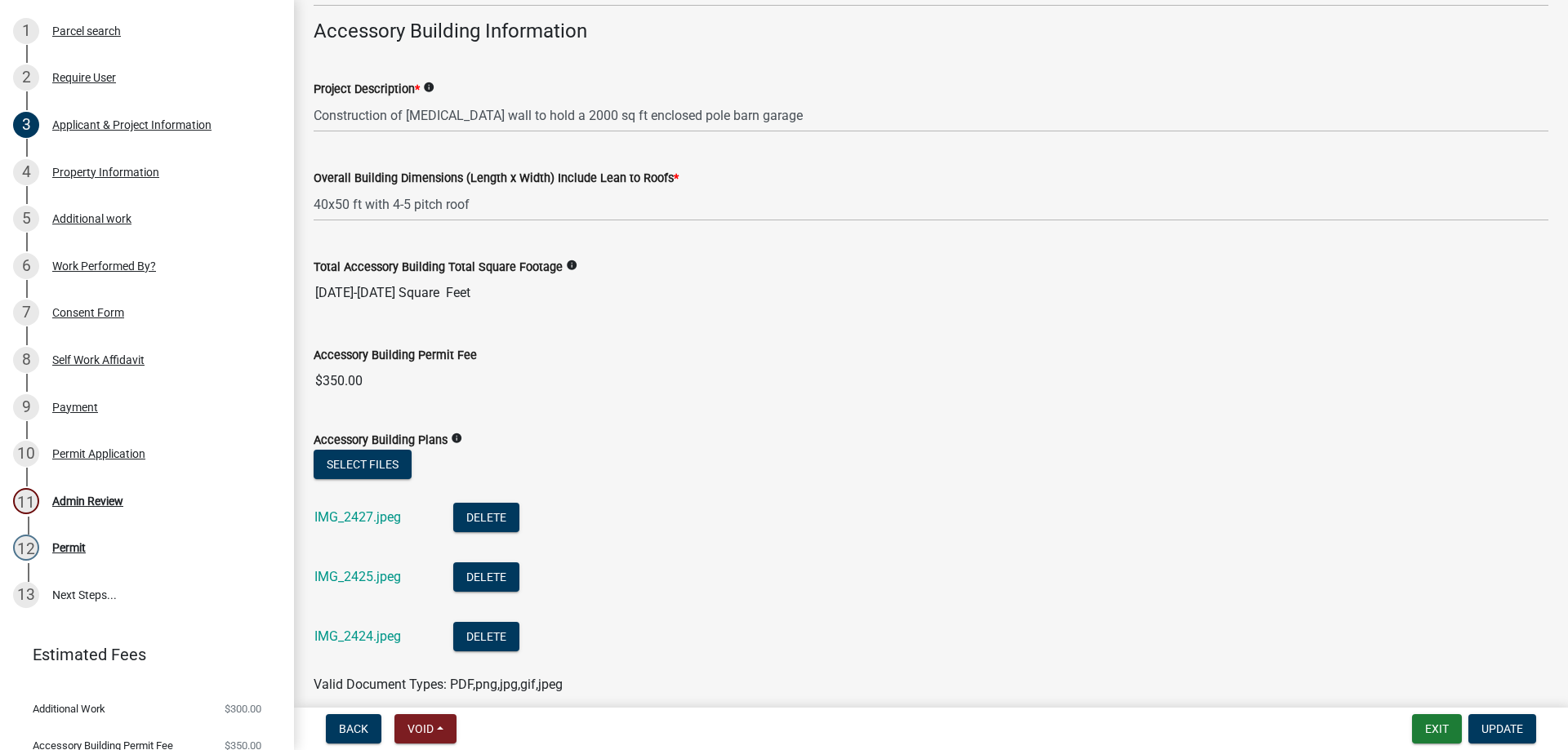
scroll to position [602, 0]
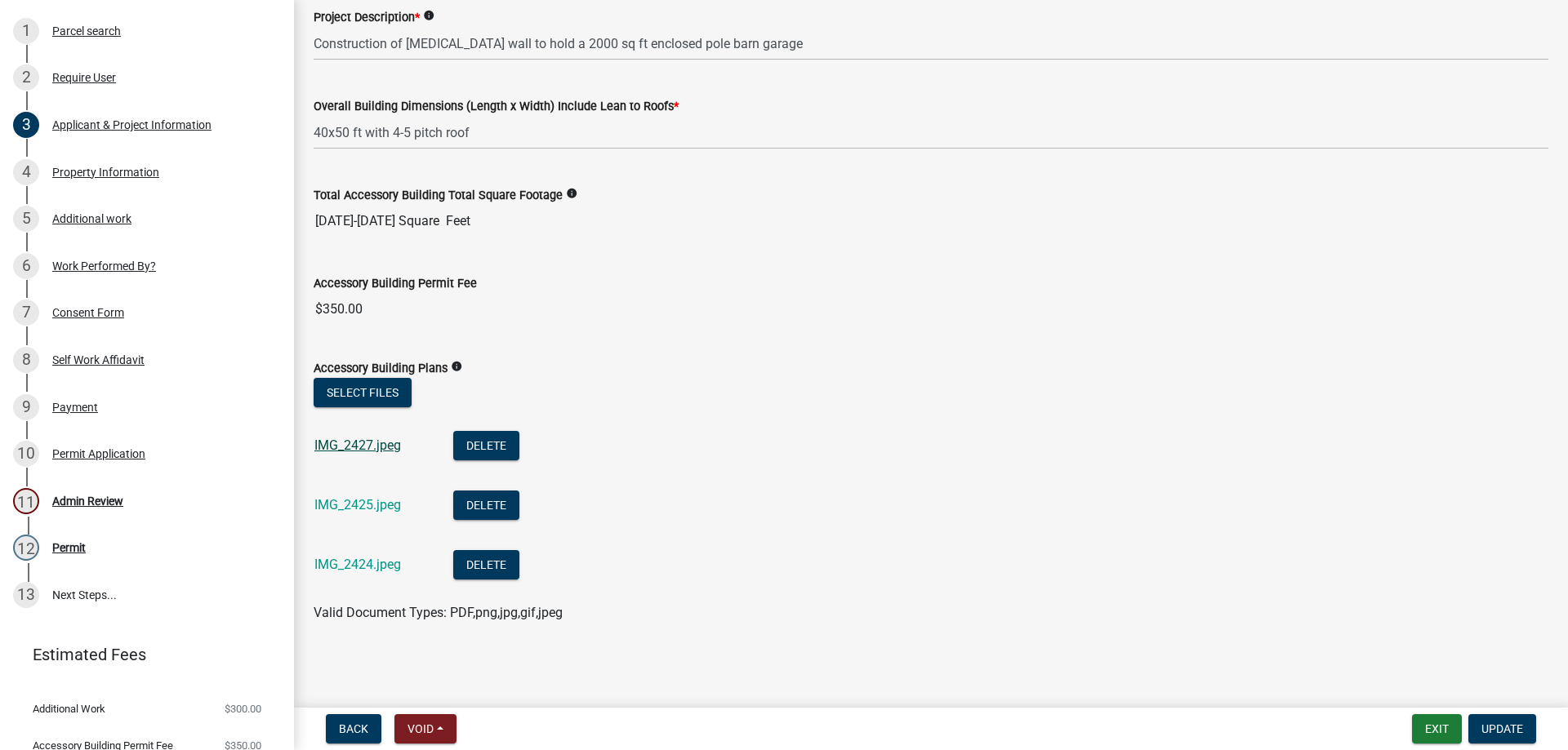
click at [351, 443] on link "IMG_2427.jpeg" at bounding box center [358, 446] width 86 height 15
click at [371, 501] on link "IMG_2425.jpeg" at bounding box center [358, 505] width 86 height 15
click at [373, 573] on div "IMG_2424.jpeg" at bounding box center [371, 566] width 113 height 33
click at [377, 563] on link "IMG_2424.jpeg" at bounding box center [358, 564] width 86 height 15
click at [114, 534] on div "12 Permit" at bounding box center [140, 547] width 255 height 27
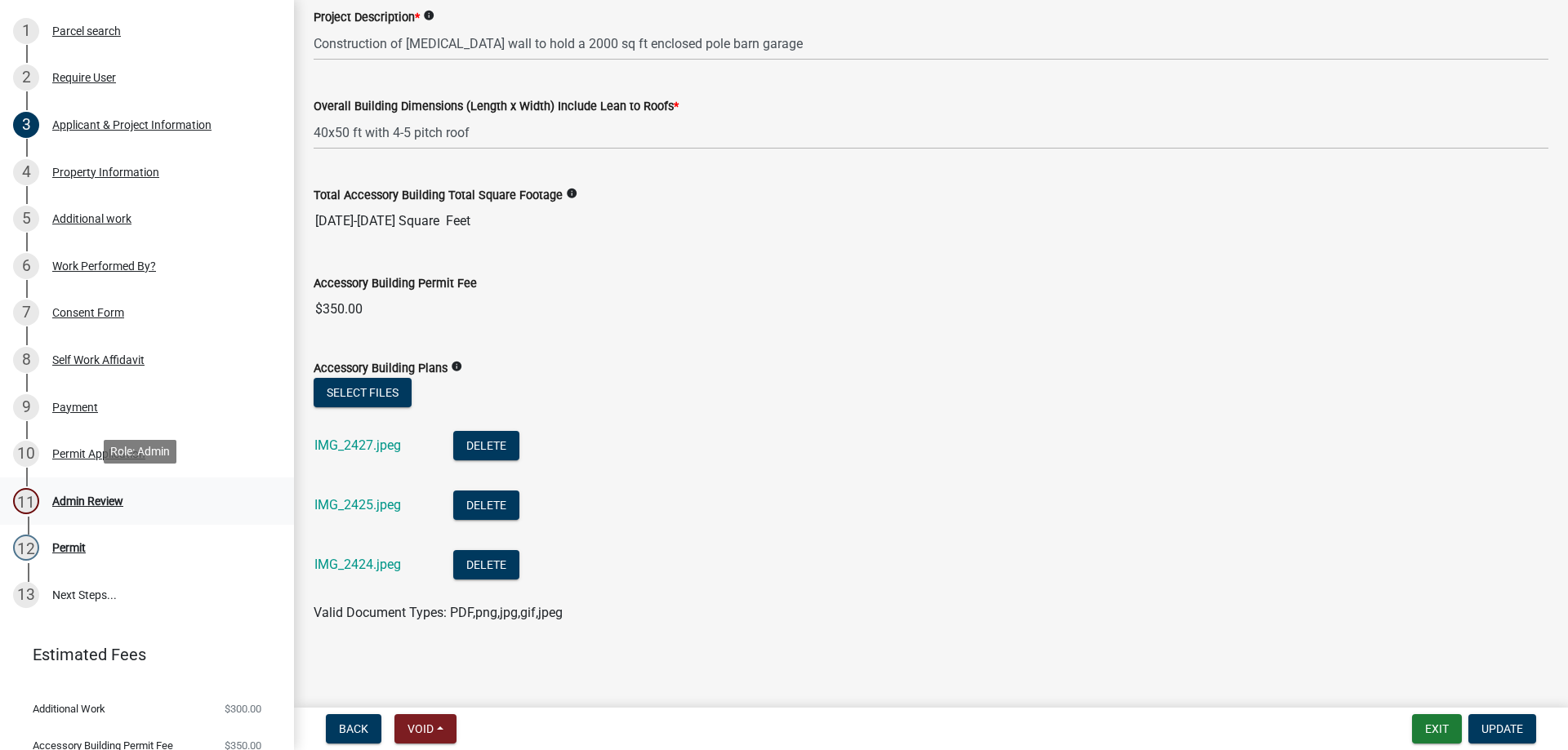
click at [128, 494] on div "11 Admin Review" at bounding box center [140, 501] width 255 height 27
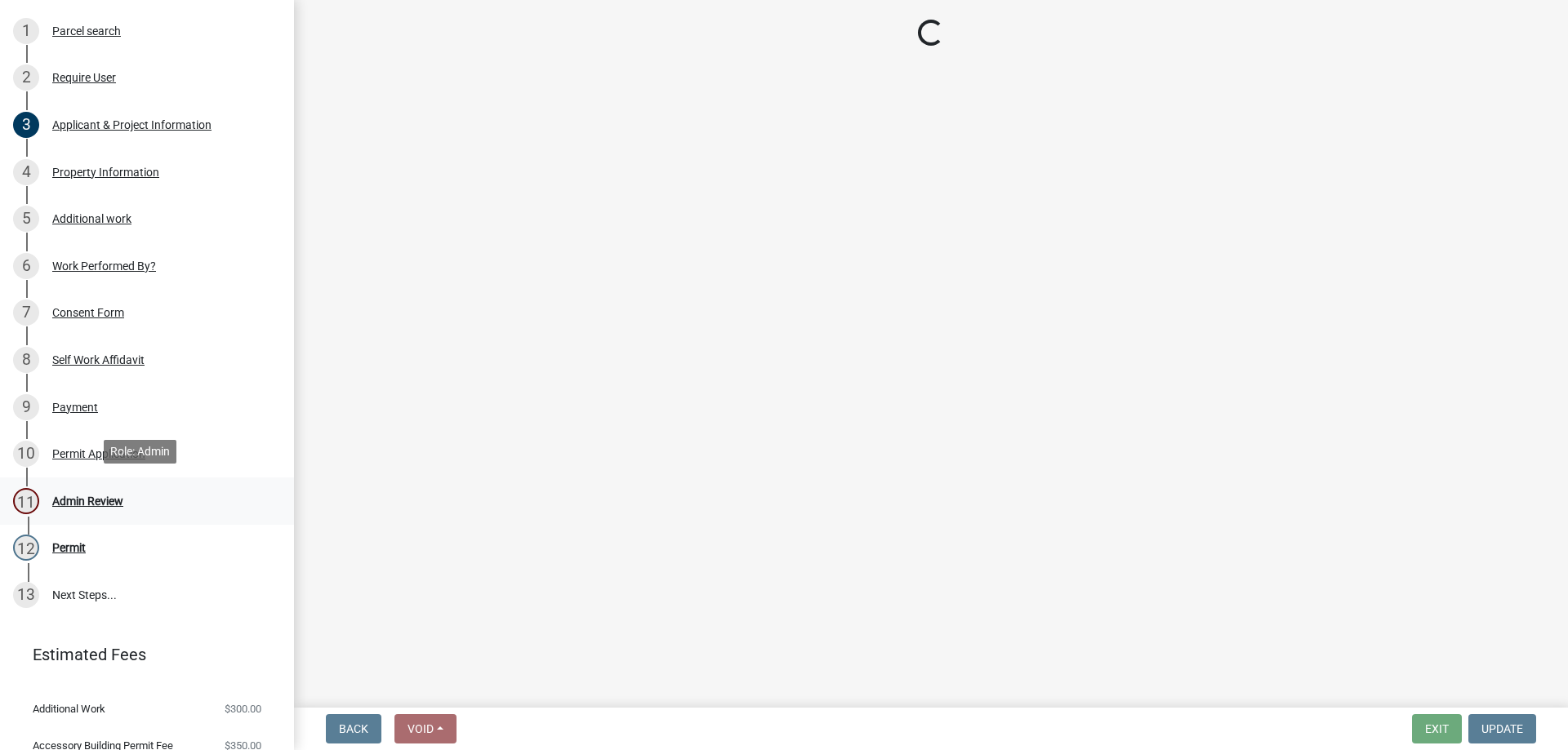
scroll to position [0, 0]
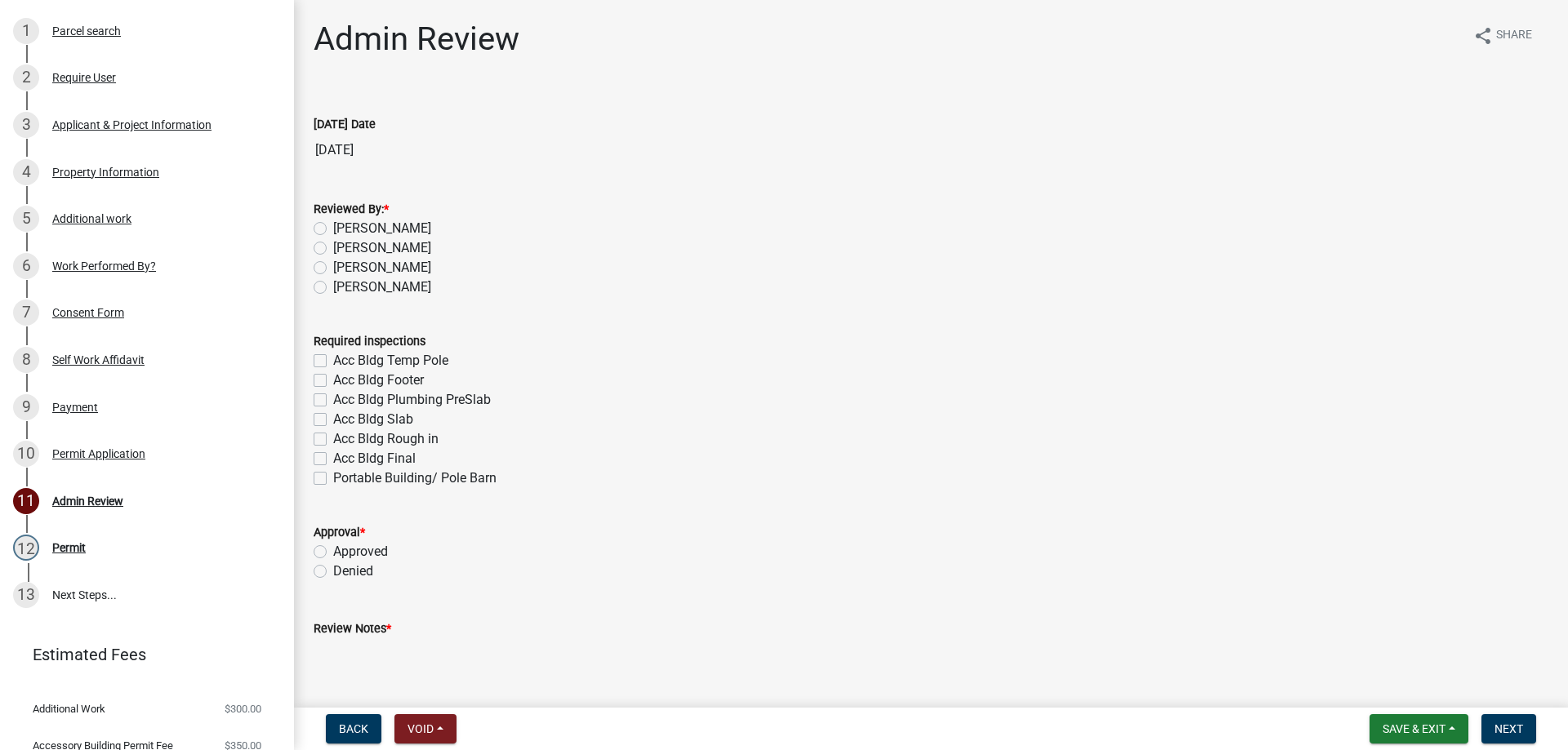
click at [333, 289] on label "[PERSON_NAME]" at bounding box center [382, 287] width 98 height 20
click at [333, 288] on input "[PERSON_NAME]" at bounding box center [338, 283] width 10 height 10
radio input "true"
click at [333, 378] on label "Acc Bldg Footer" at bounding box center [378, 380] width 91 height 20
click at [333, 378] on input "Acc Bldg Footer" at bounding box center [338, 375] width 10 height 10
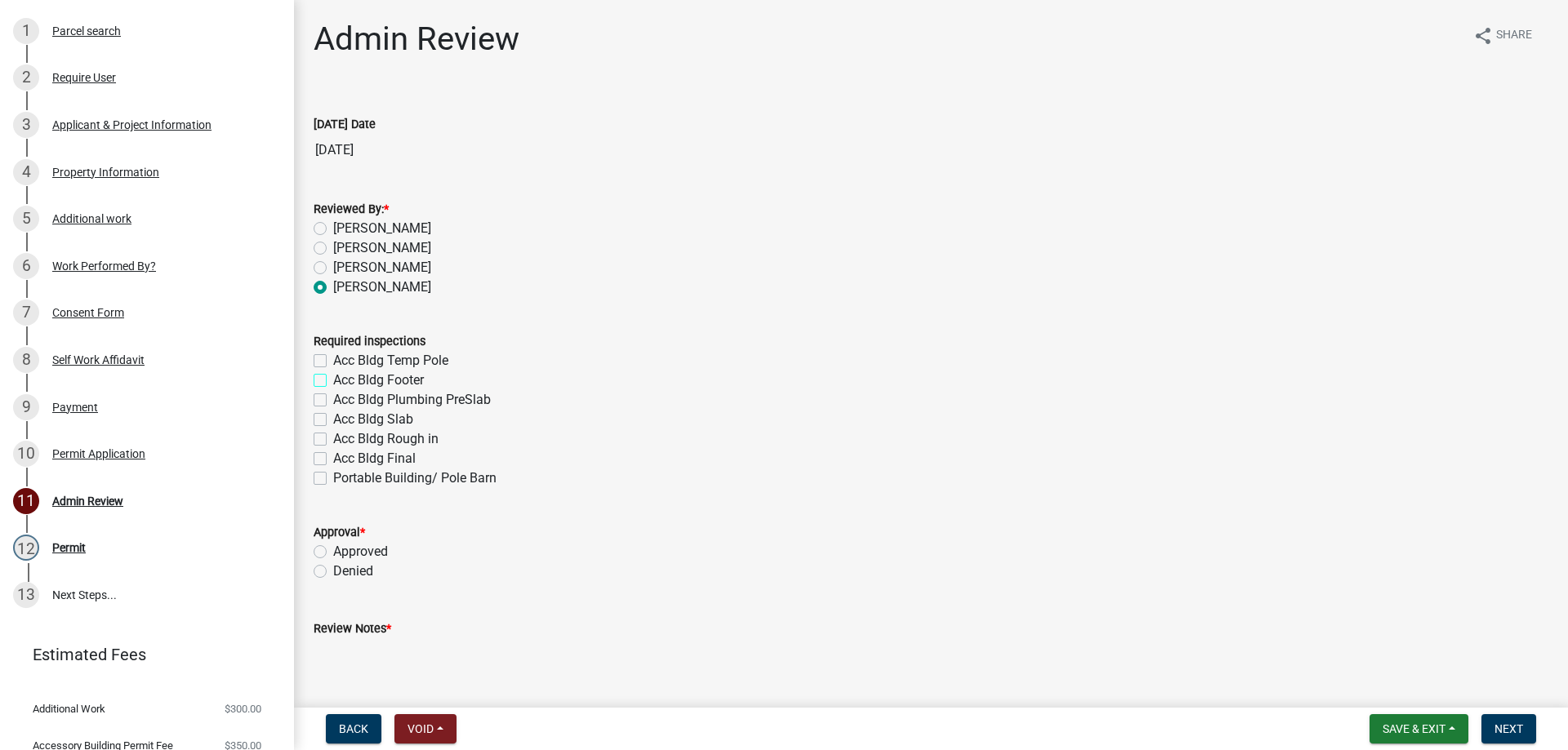
checkbox input "true"
checkbox input "false"
checkbox input "true"
checkbox input "false"
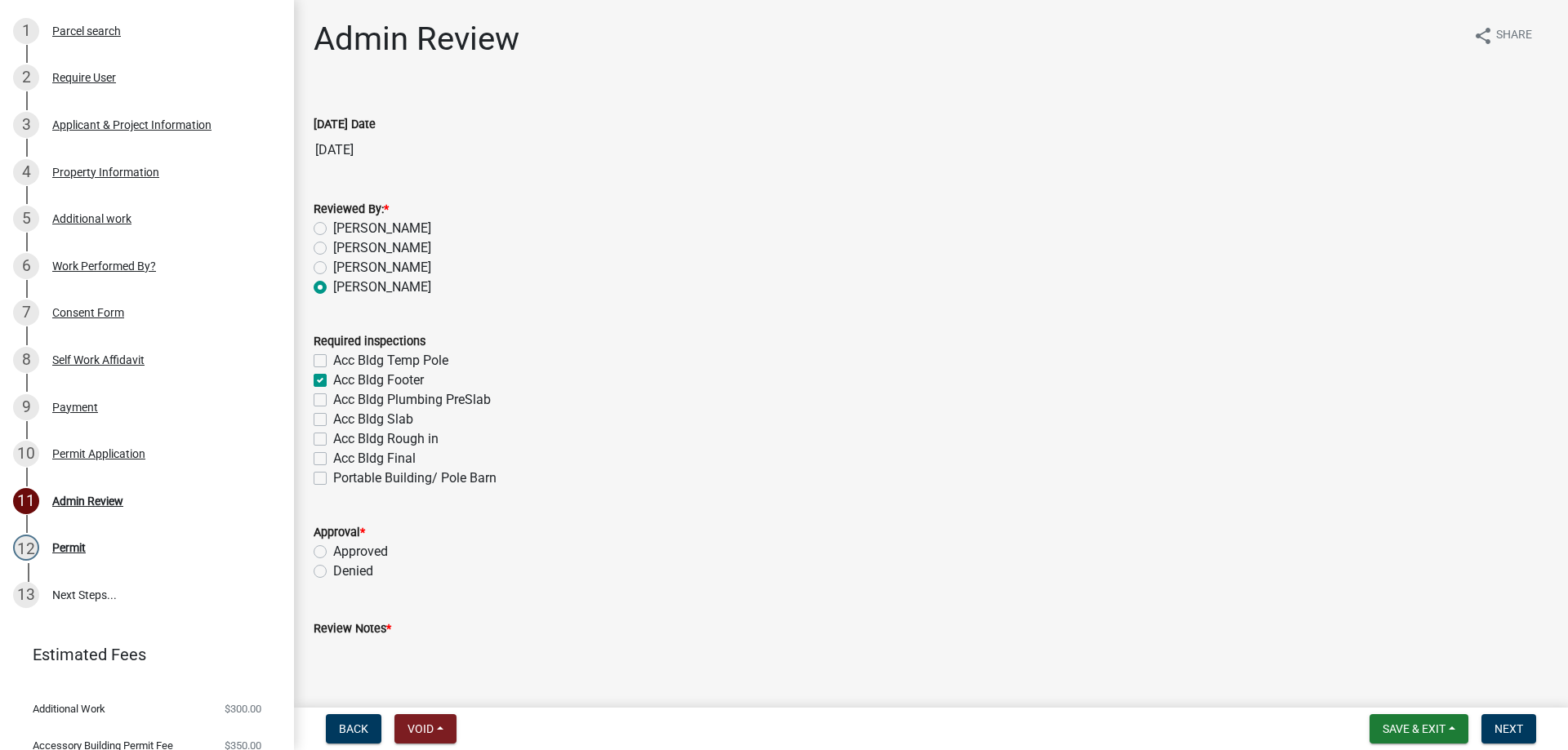
checkbox input "false"
click at [333, 401] on label "Acc Bldg Plumbing PreSlab" at bounding box center [411, 399] width 157 height 20
click at [333, 401] on input "Acc Bldg Plumbing PreSlab" at bounding box center [338, 395] width 10 height 10
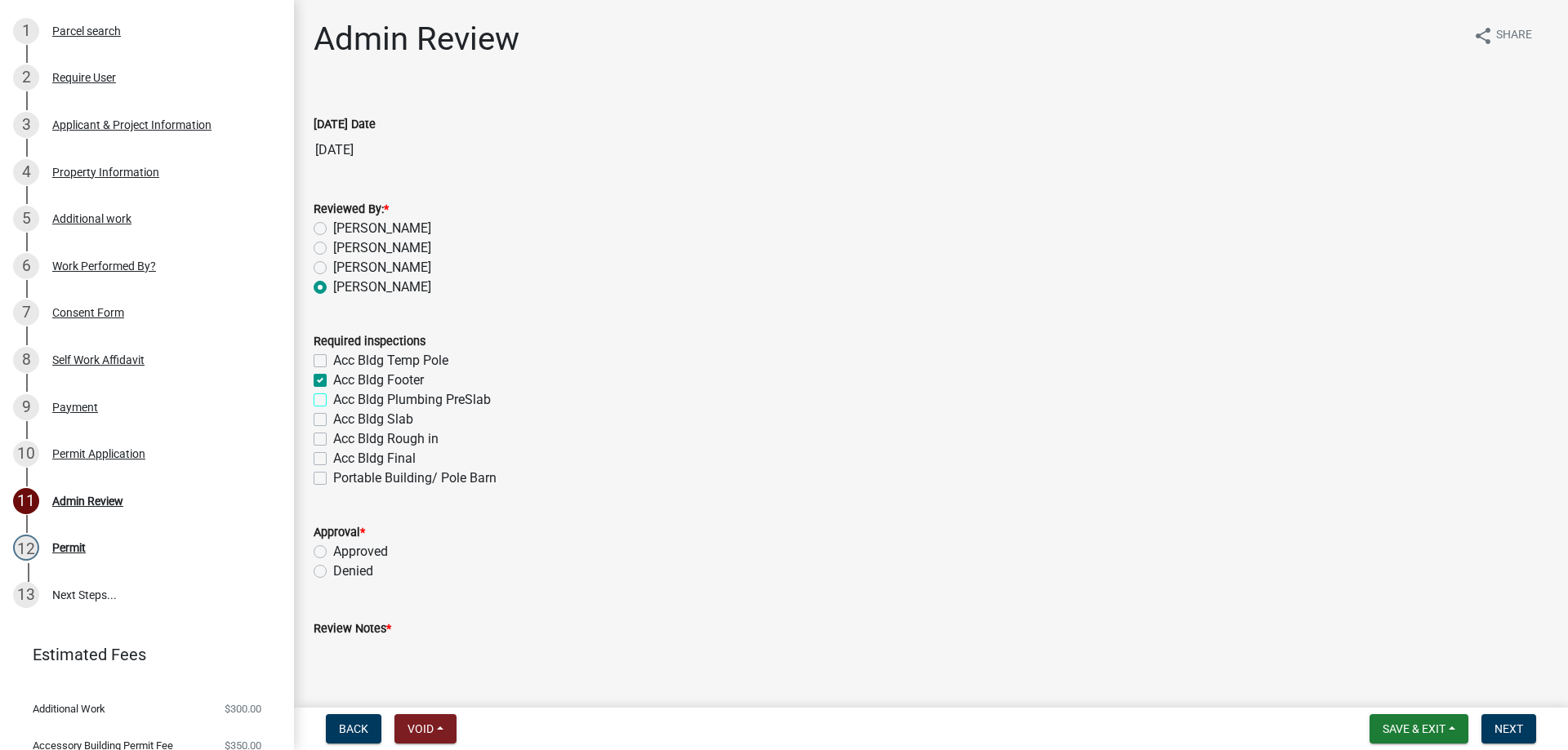
checkbox input "true"
checkbox input "false"
checkbox input "true"
checkbox input "false"
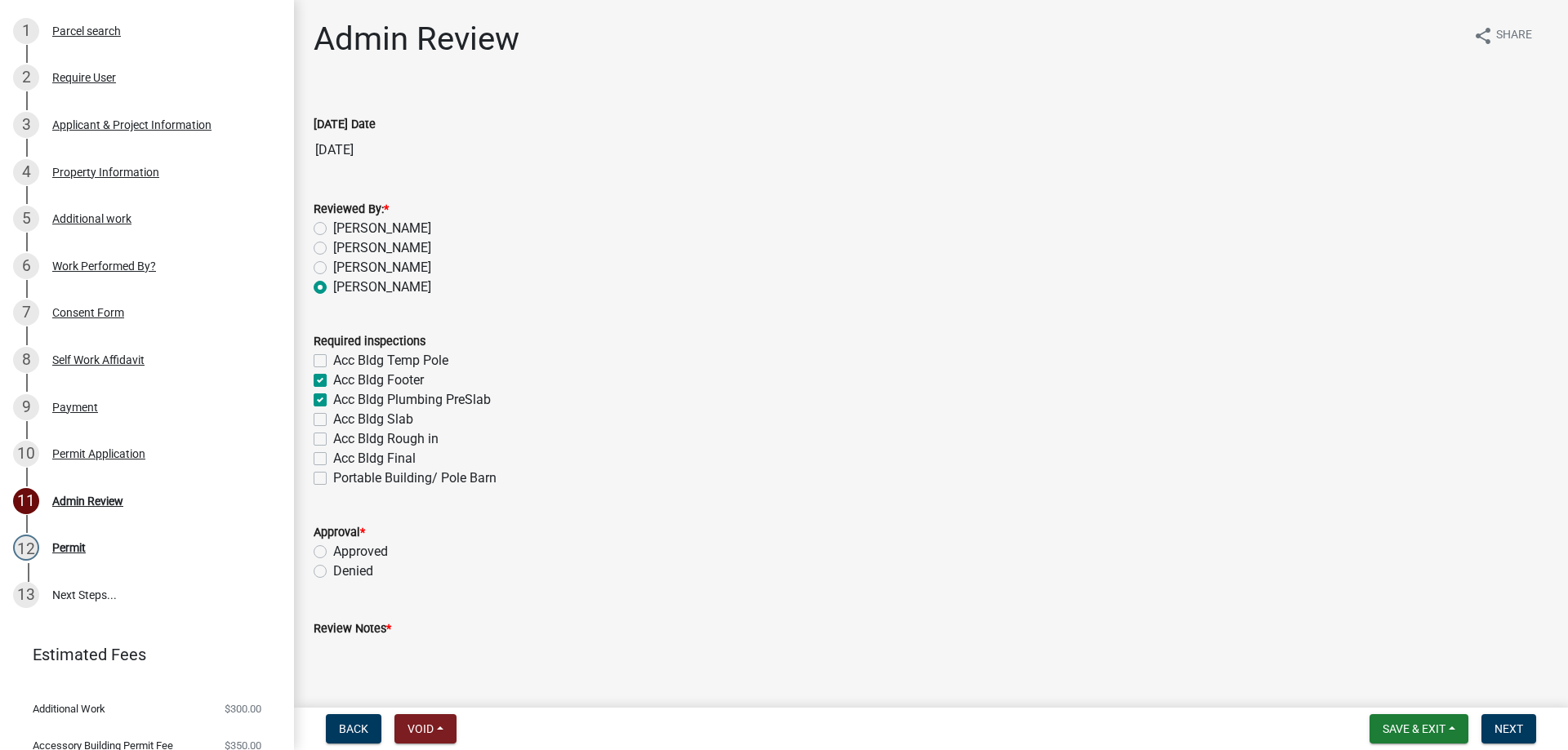
checkbox input "false"
click at [333, 363] on label "Acc Bldg Temp Pole" at bounding box center [390, 360] width 115 height 20
click at [333, 362] on input "Acc Bldg Temp Pole" at bounding box center [338, 356] width 10 height 10
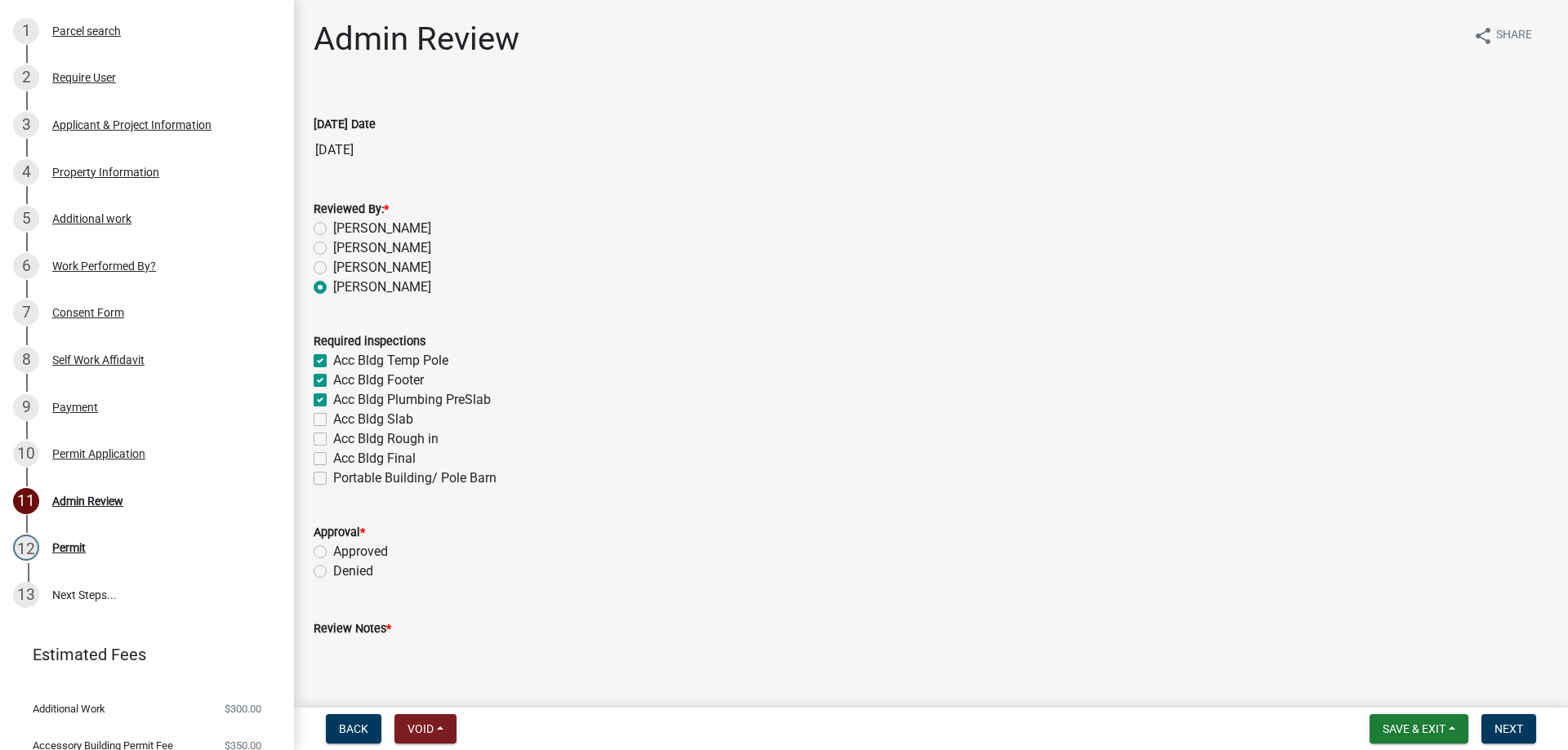
checkbox input "true"
checkbox input "false"
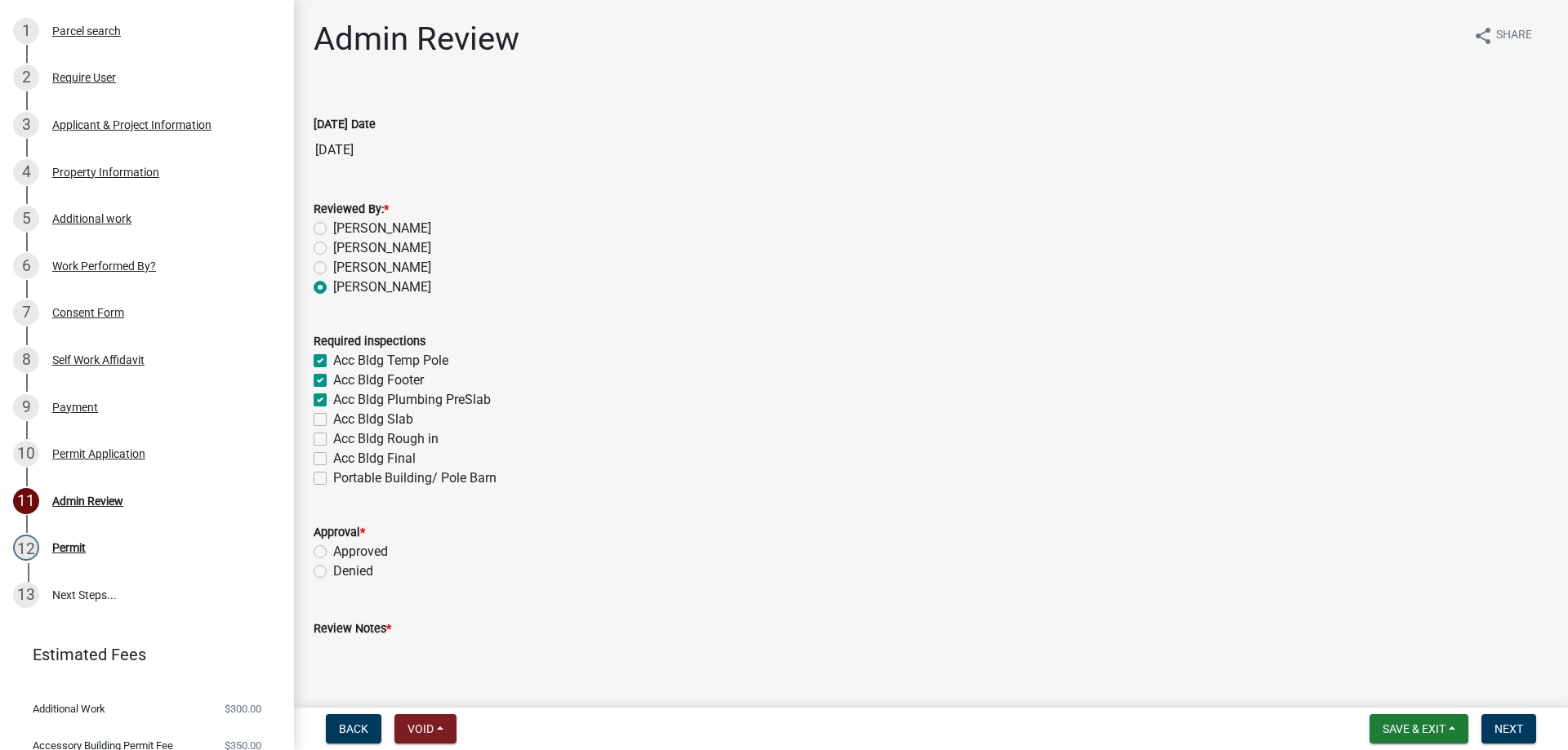
checkbox input "false"
click at [333, 423] on label "Acc Bldg Slab" at bounding box center [373, 419] width 80 height 20
click at [333, 421] on input "Acc Bldg Slab" at bounding box center [338, 415] width 10 height 10
checkbox input "true"
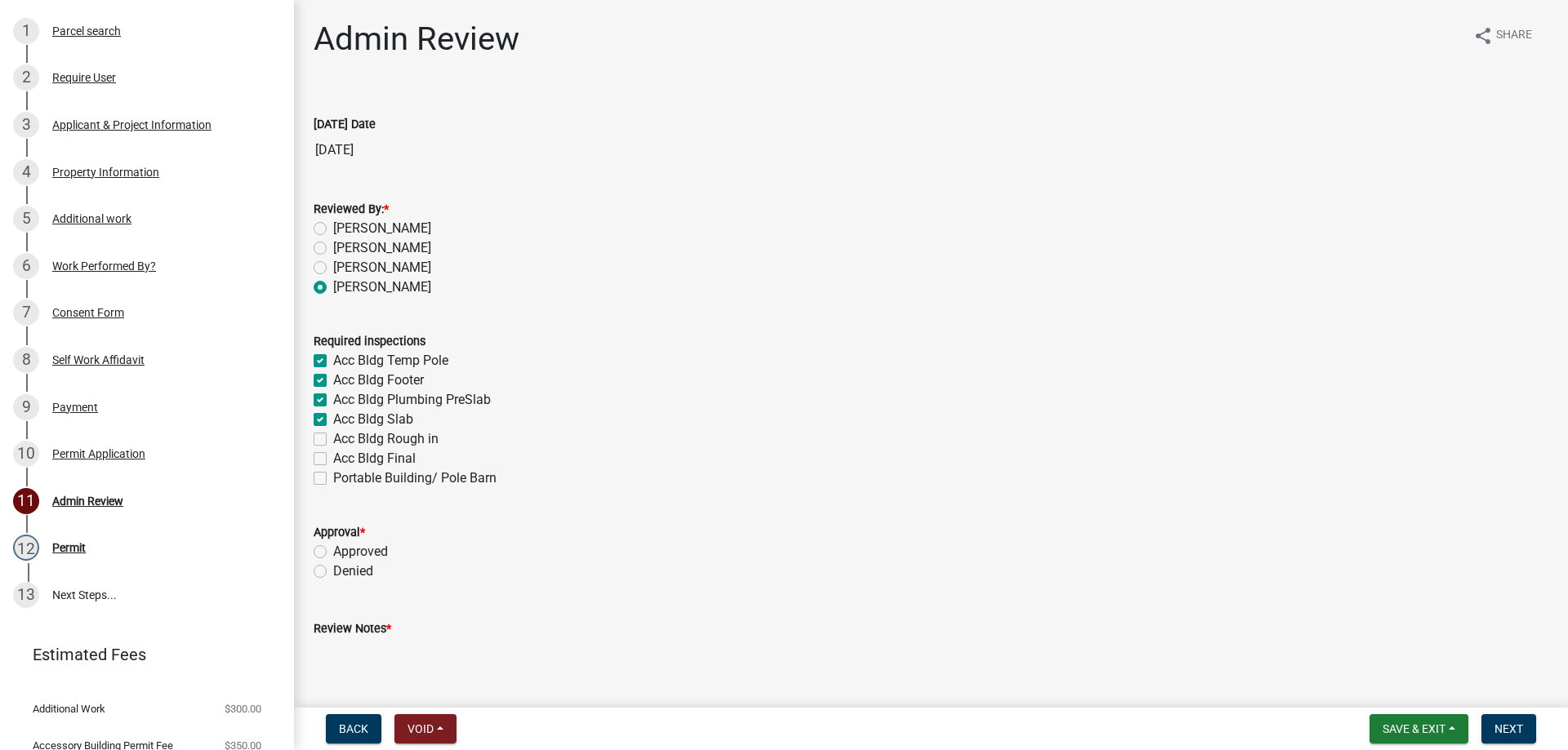
checkbox input "true"
checkbox input "false"
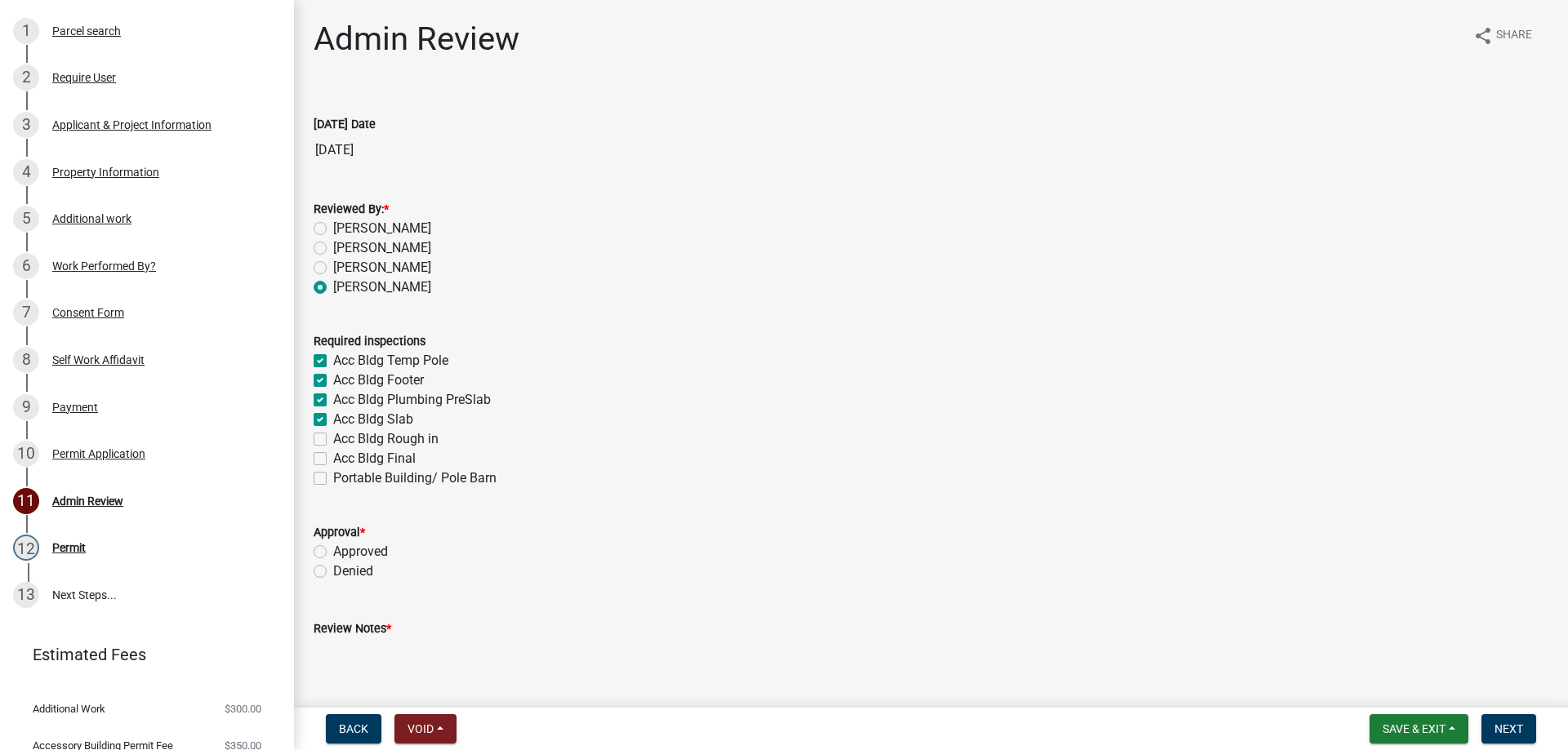
checkbox input "false"
drag, startPoint x: 317, startPoint y: 443, endPoint x: 317, endPoint y: 452, distance: 9.0
click at [333, 444] on label "Acc Bldg Rough in" at bounding box center [385, 439] width 105 height 20
click at [333, 440] on input "Acc Bldg Rough in" at bounding box center [338, 434] width 10 height 10
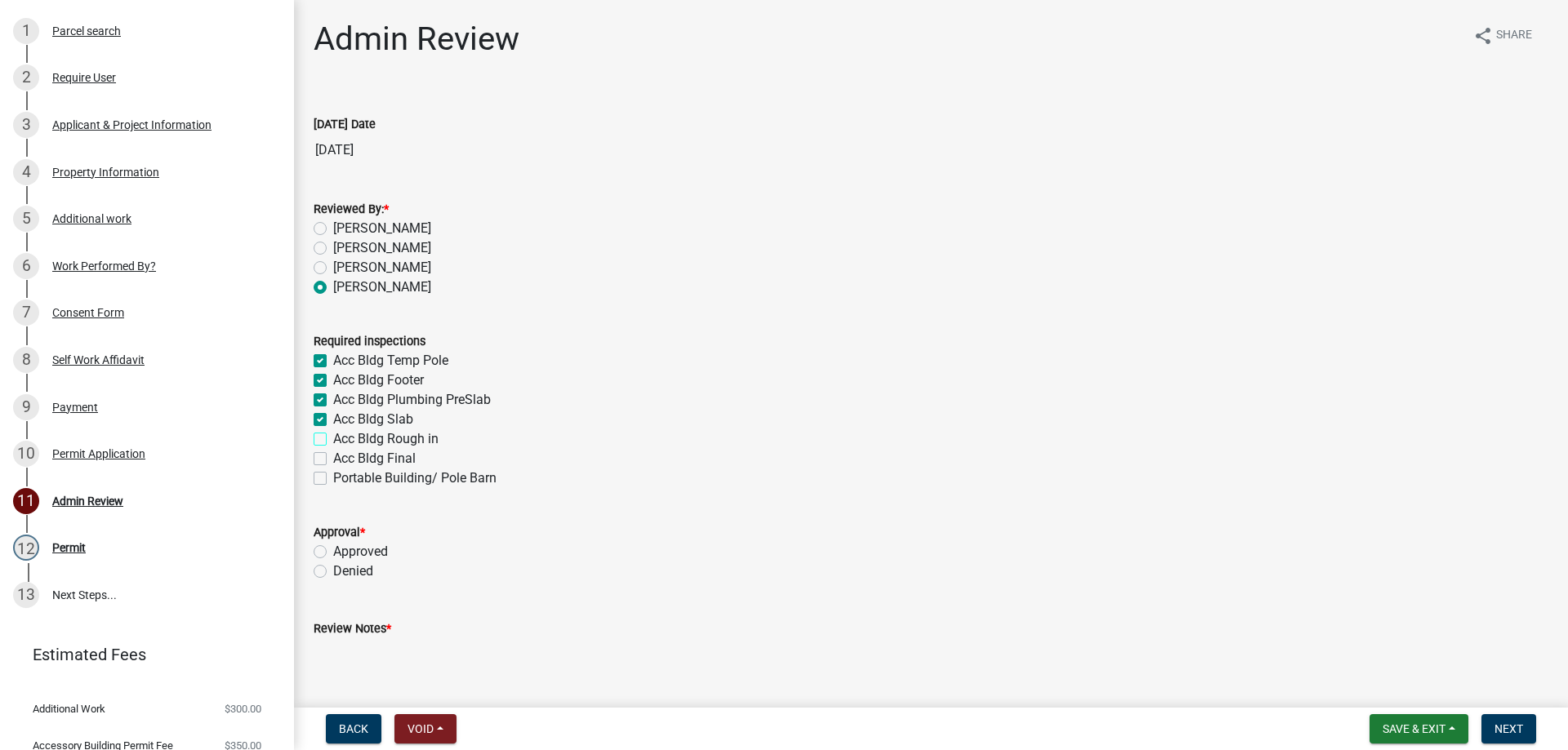
checkbox input "true"
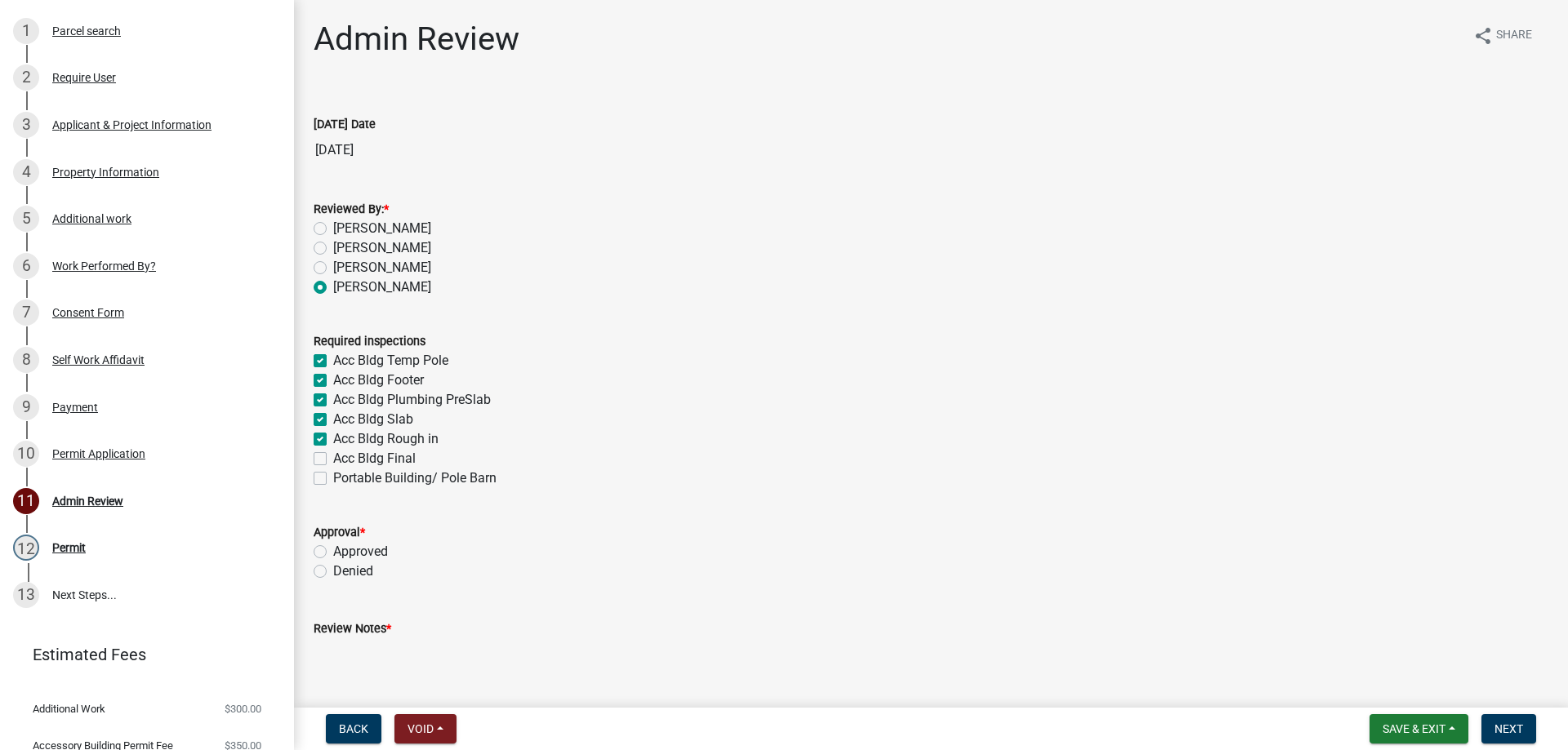
checkbox input "true"
checkbox input "false"
click at [333, 458] on label "Acc Bldg Final" at bounding box center [374, 458] width 82 height 20
click at [333, 458] on input "Acc Bldg Final" at bounding box center [338, 454] width 10 height 10
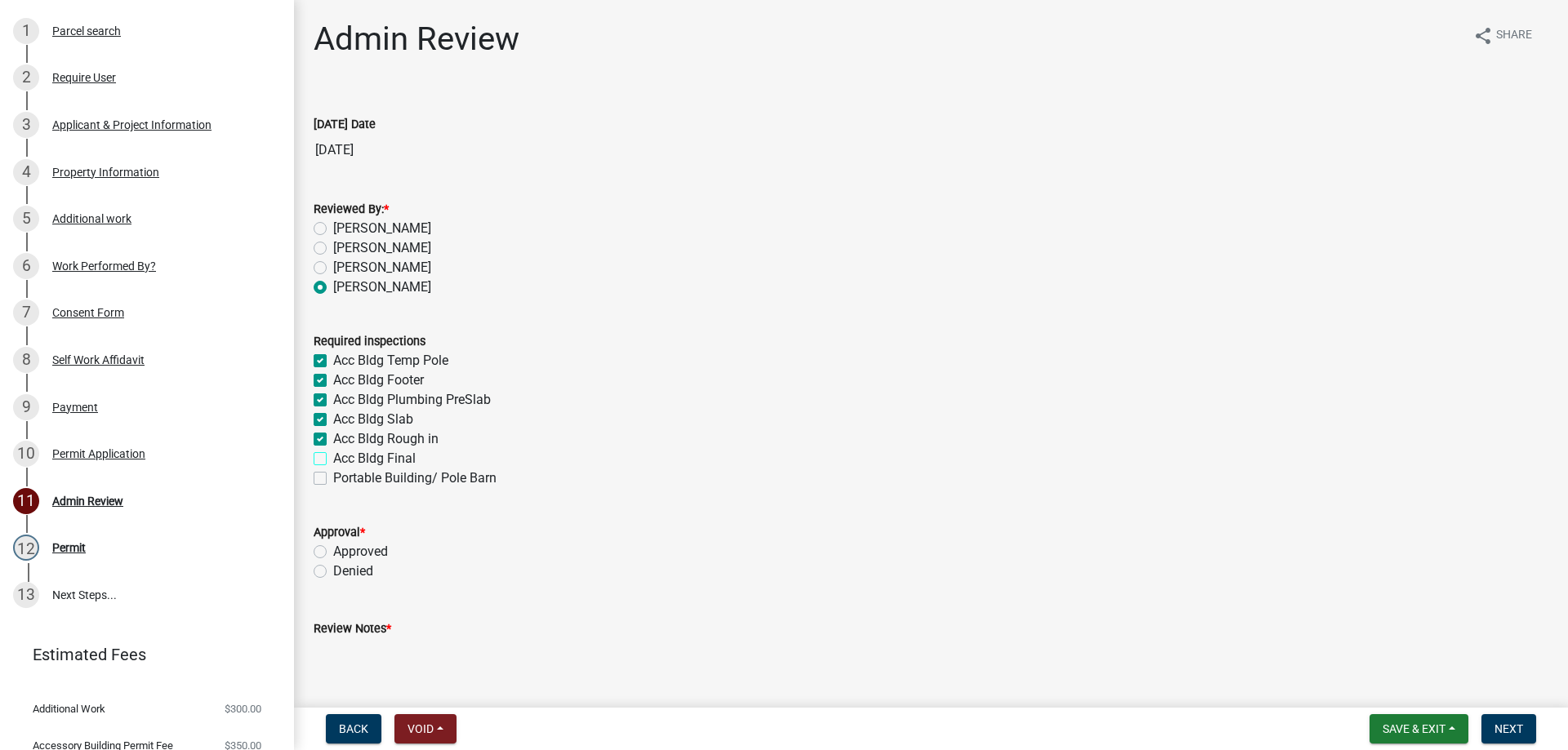
checkbox input "true"
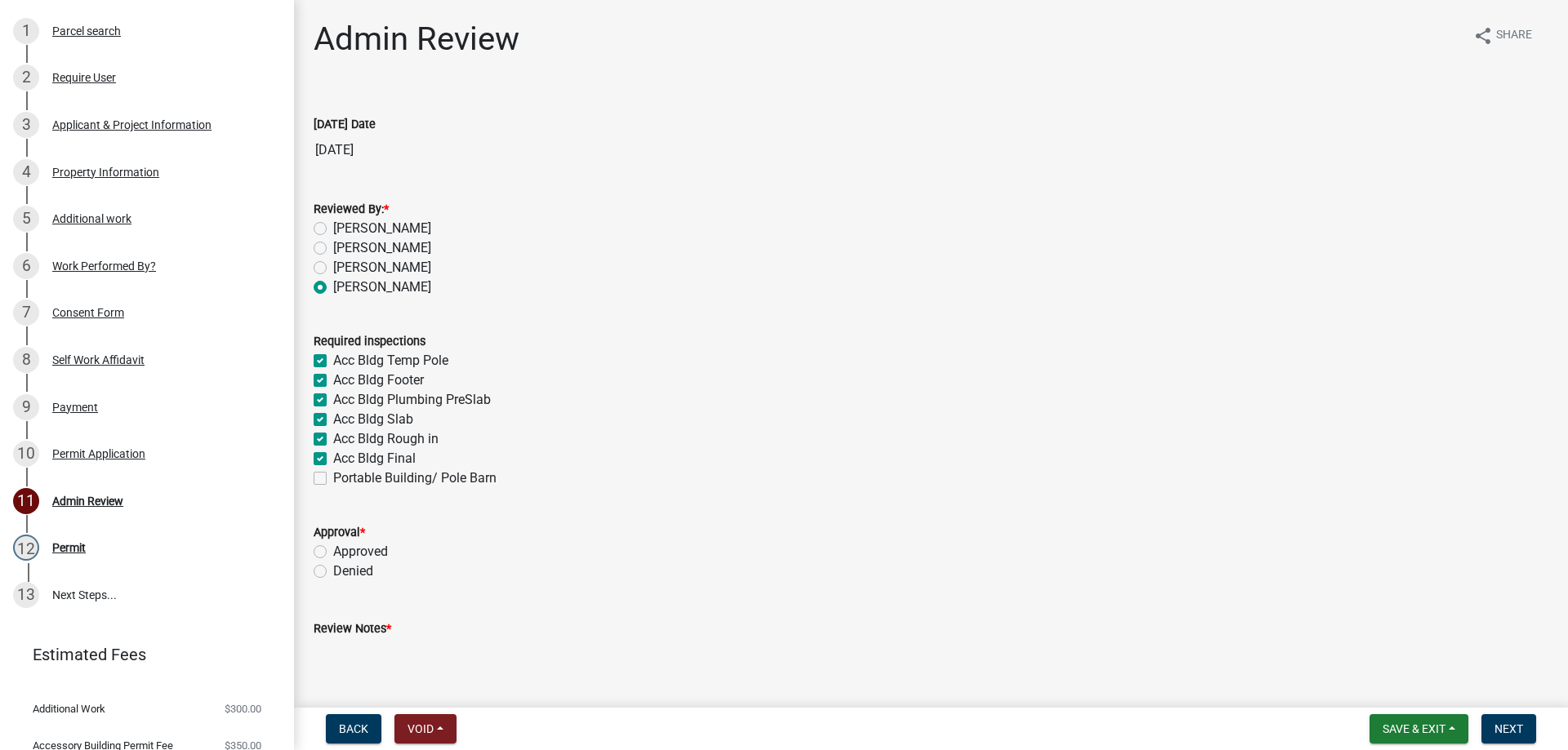
checkbox input "true"
checkbox input "false"
click at [312, 554] on div "Approval * Approved Denied" at bounding box center [931, 542] width 1259 height 79
click at [333, 552] on label "Approved" at bounding box center [360, 552] width 55 height 20
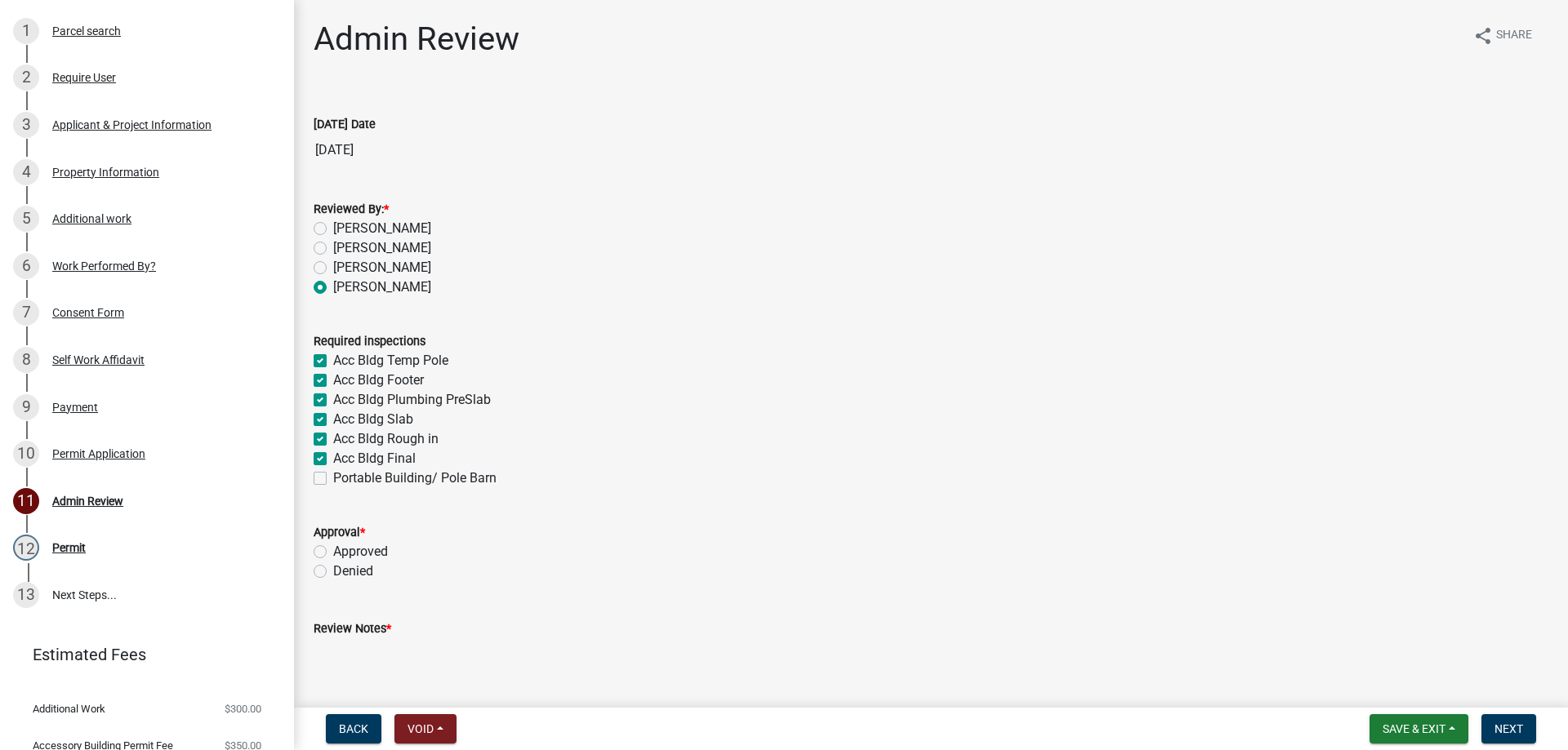
click at [333, 552] on input "Approved" at bounding box center [338, 547] width 10 height 10
radio input "true"
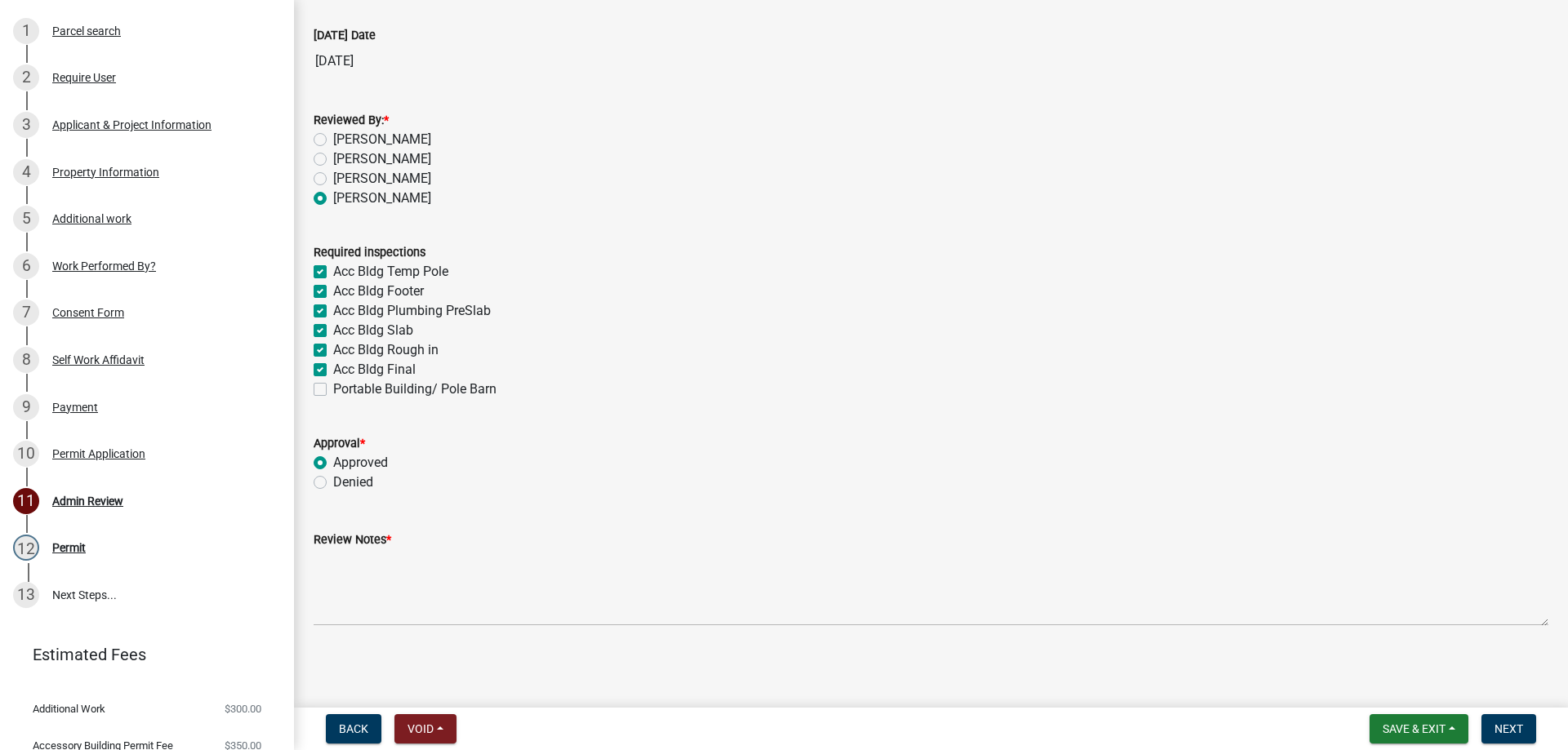
scroll to position [91, 0]
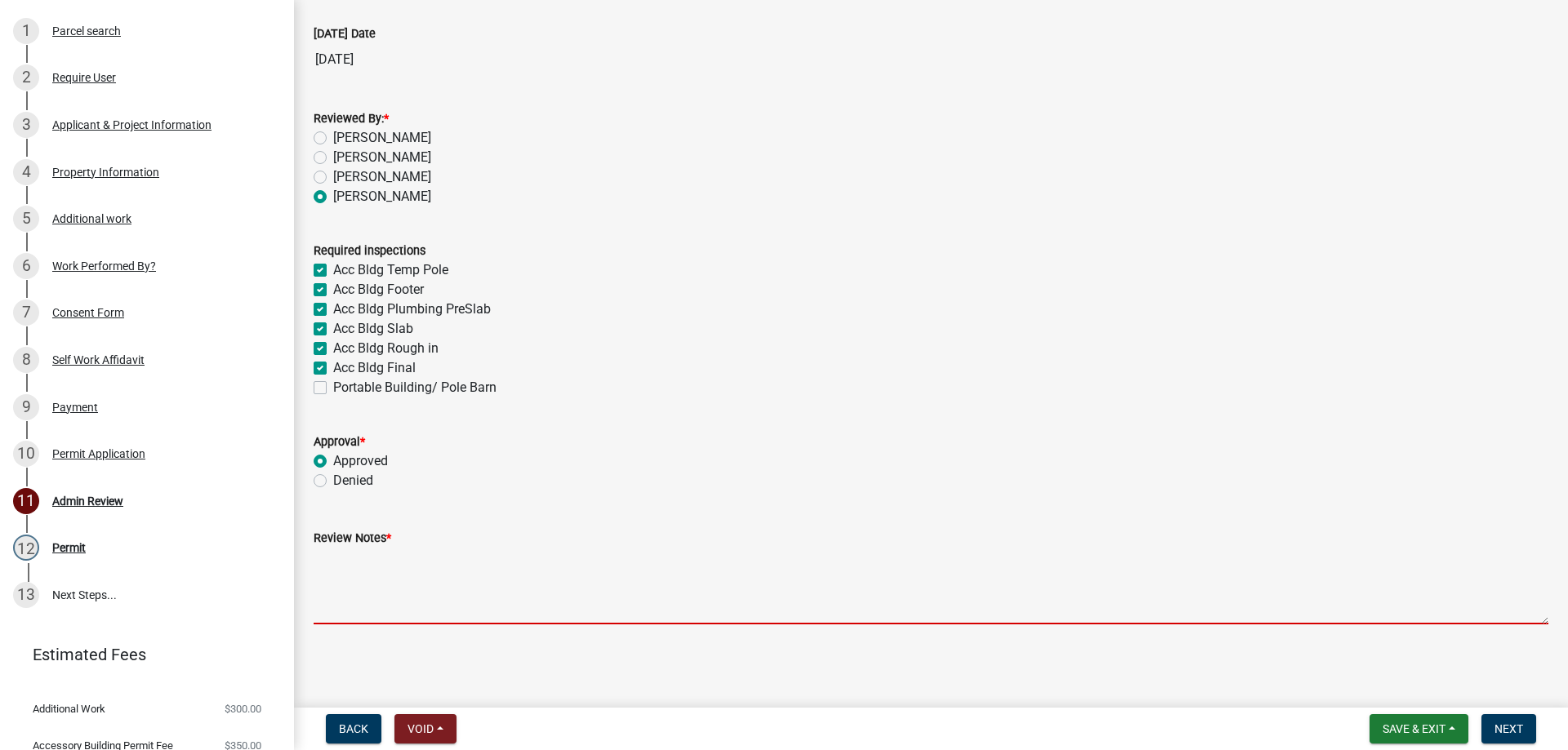
click at [417, 582] on textarea "Review Notes *" at bounding box center [931, 587] width 1234 height 77
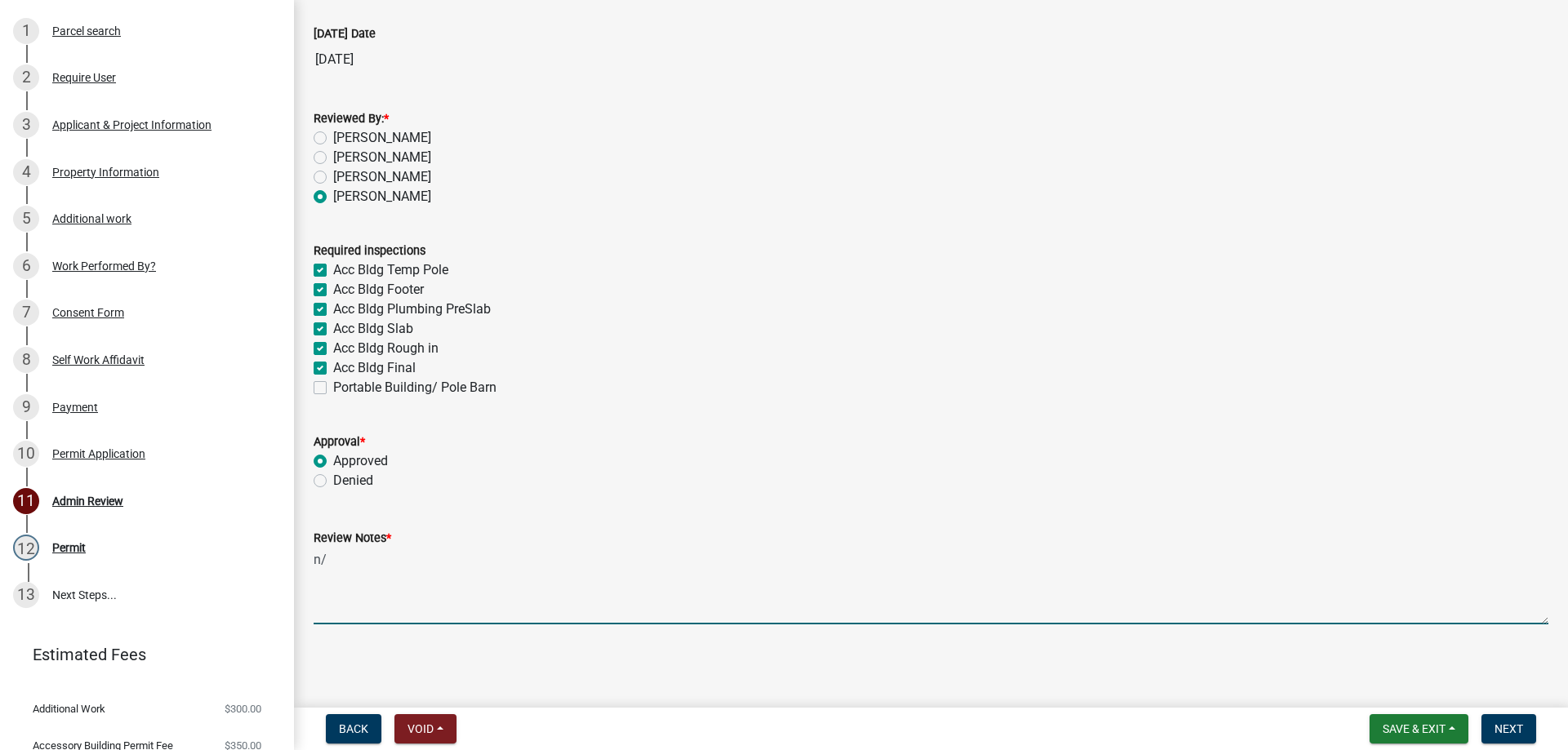
type textarea "n/a"
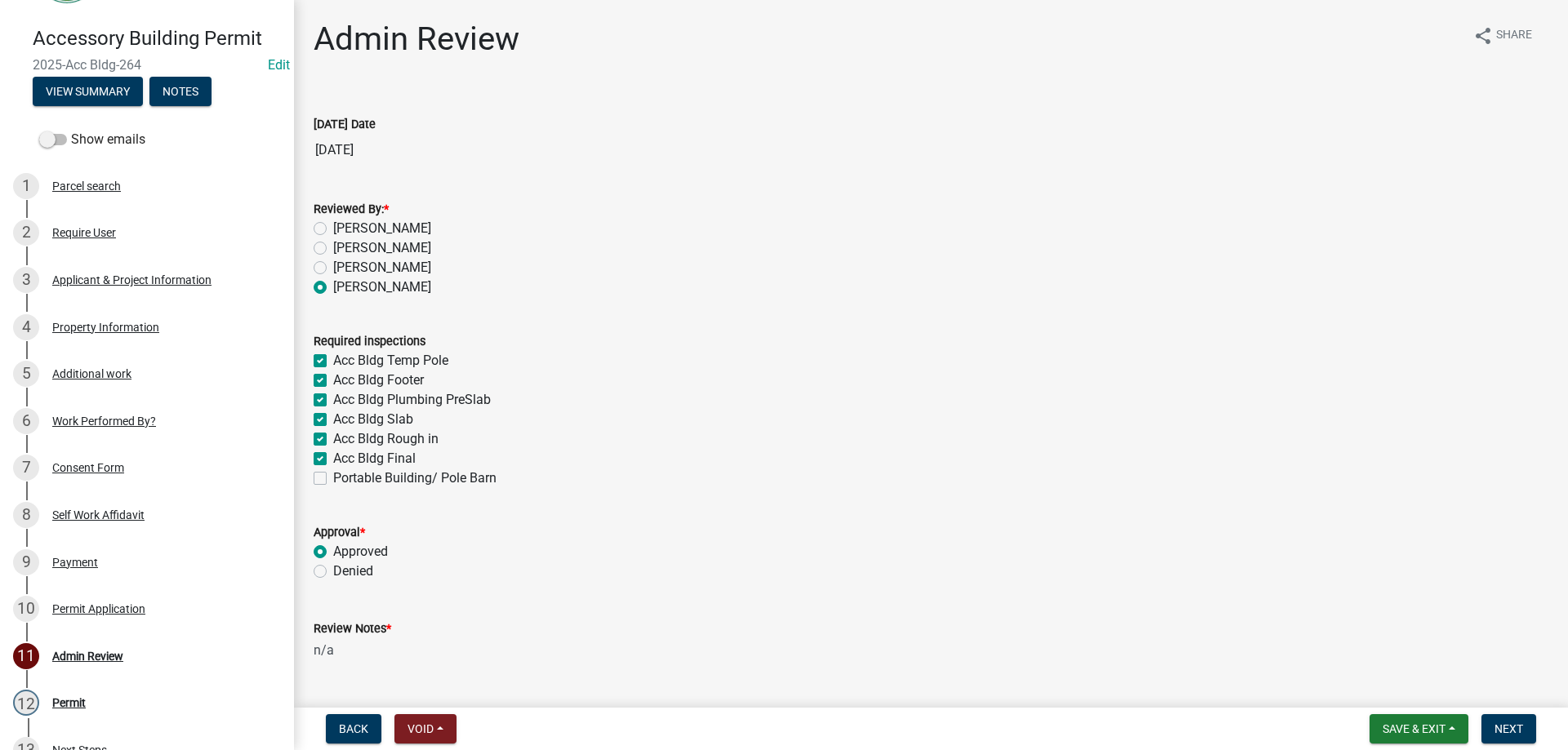
scroll to position [0, 0]
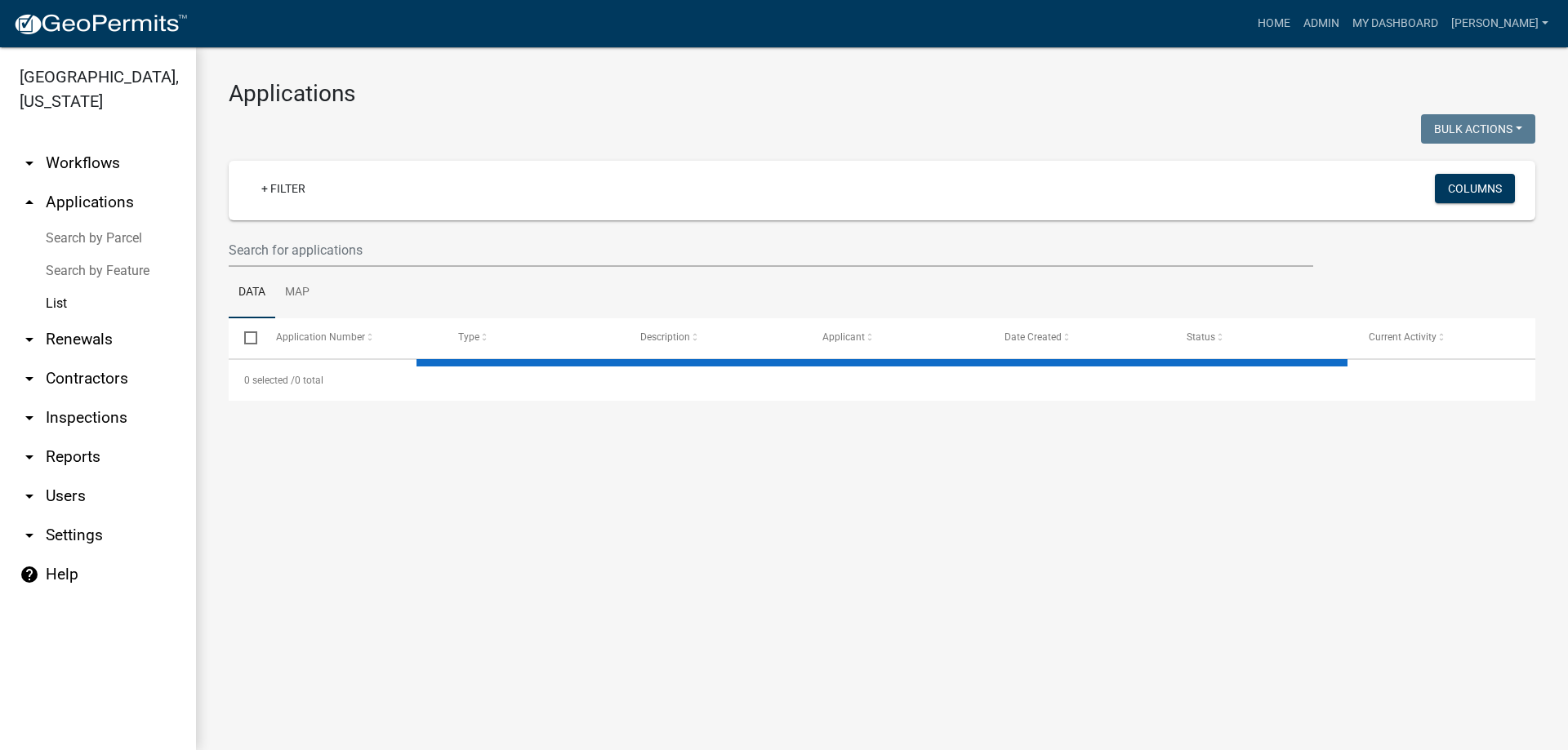
select select "3: 100"
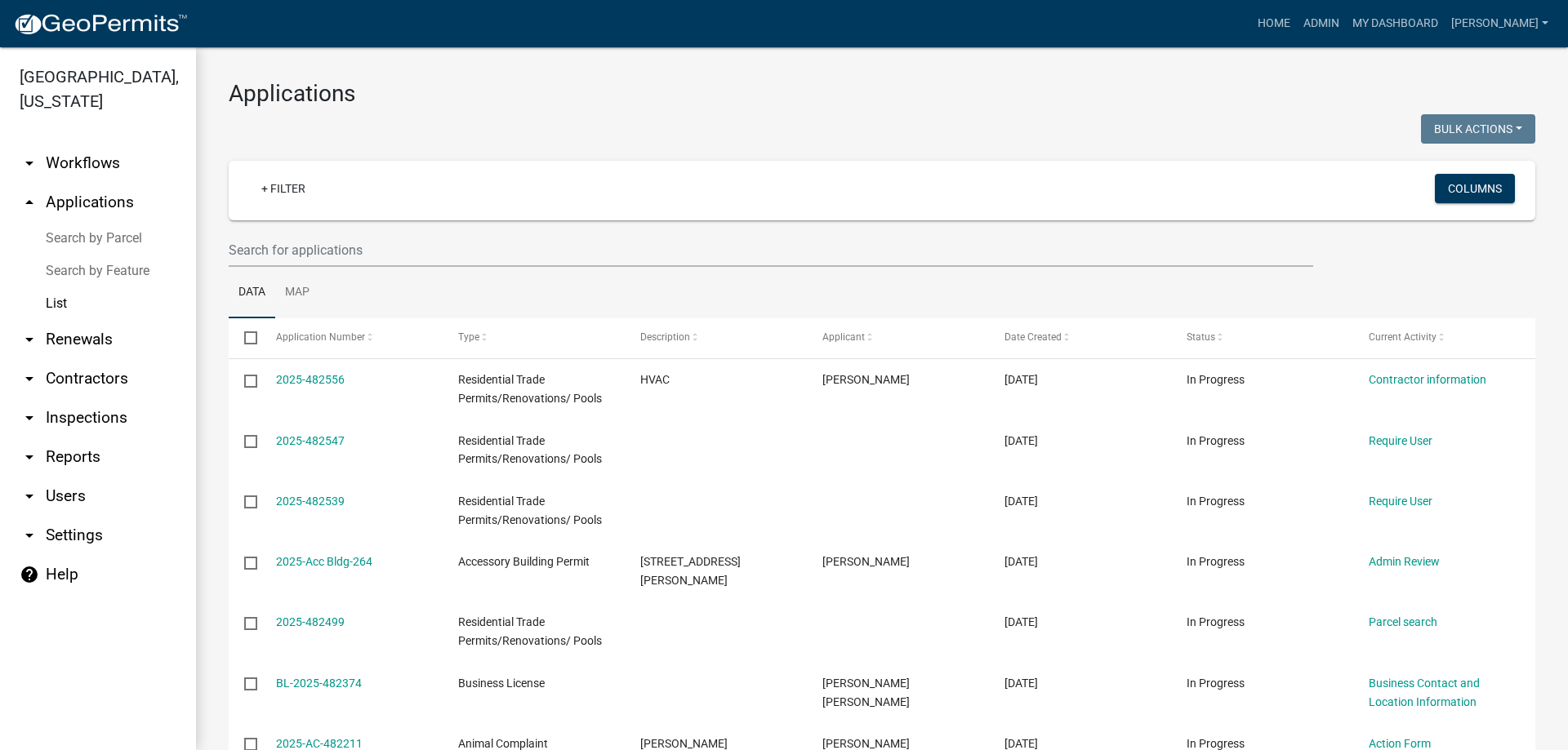
click at [73, 408] on link "arrow_drop_down Inspections" at bounding box center [98, 418] width 196 height 39
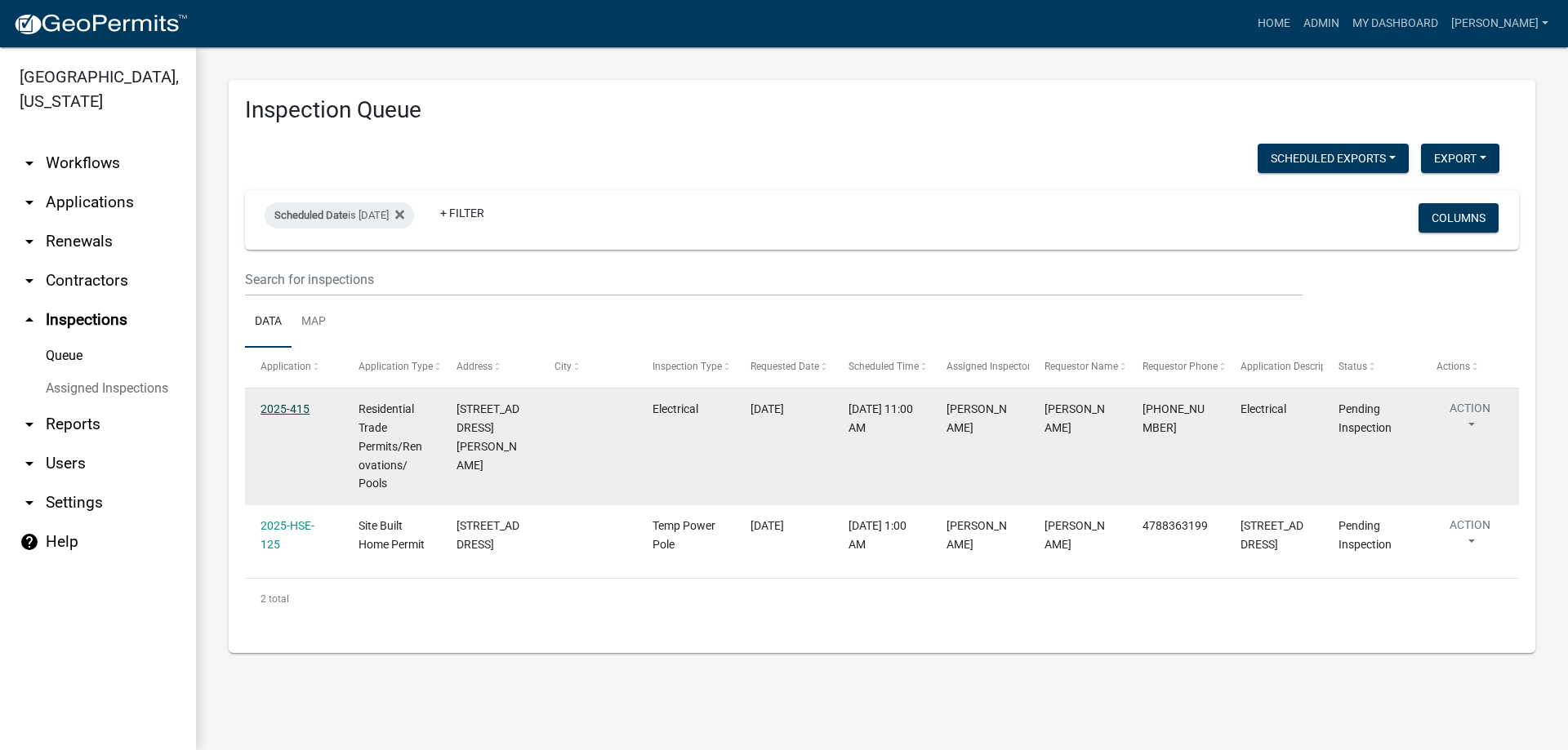
click at [301, 407] on link "2025-415" at bounding box center [285, 409] width 49 height 13
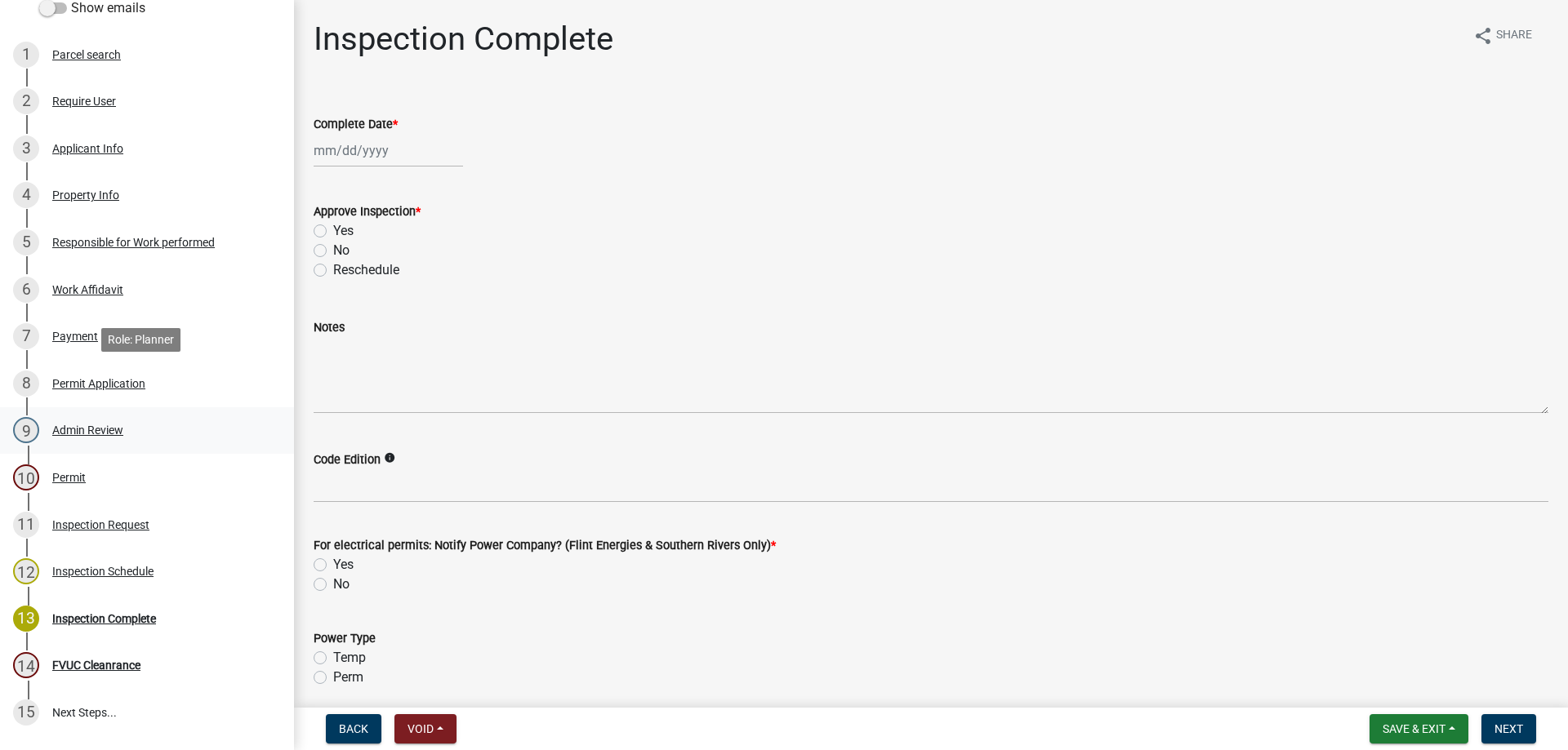
scroll to position [402, 0]
